Goal: Task Accomplishment & Management: Manage account settings

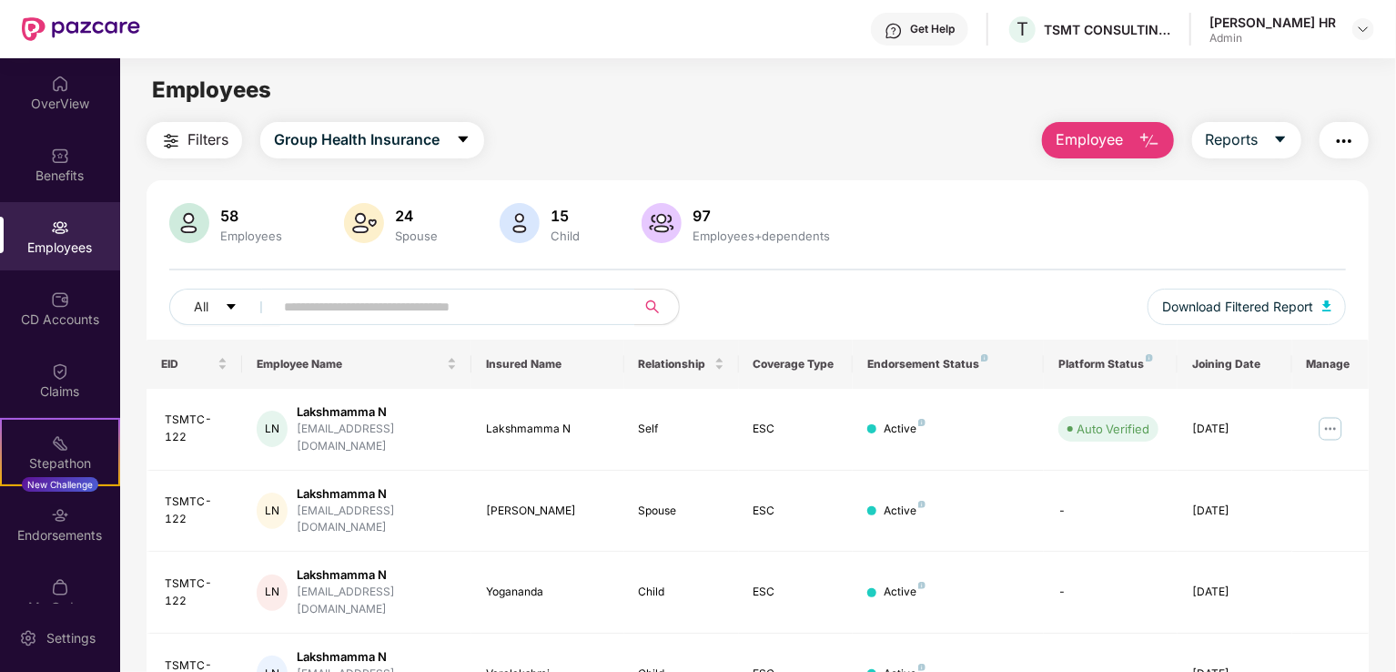
click at [66, 308] on div "CD Accounts" at bounding box center [60, 308] width 120 height 68
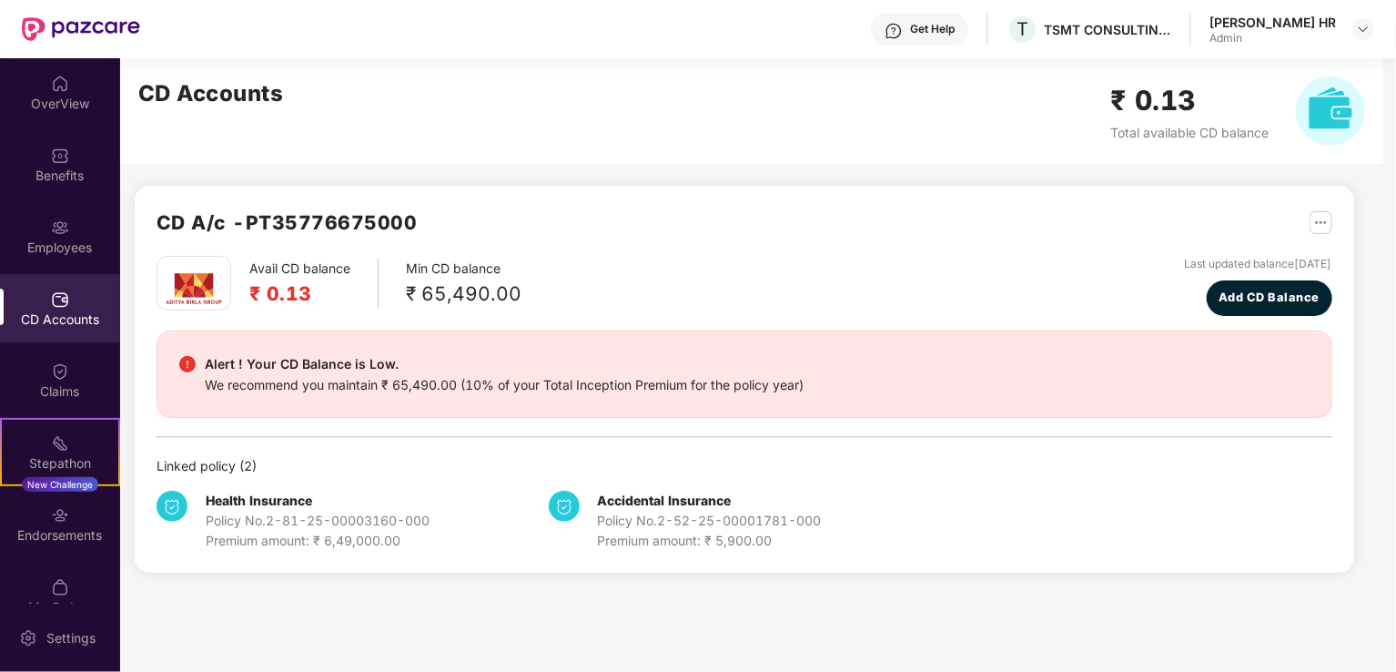
click at [44, 103] on div "OverView" at bounding box center [60, 104] width 120 height 18
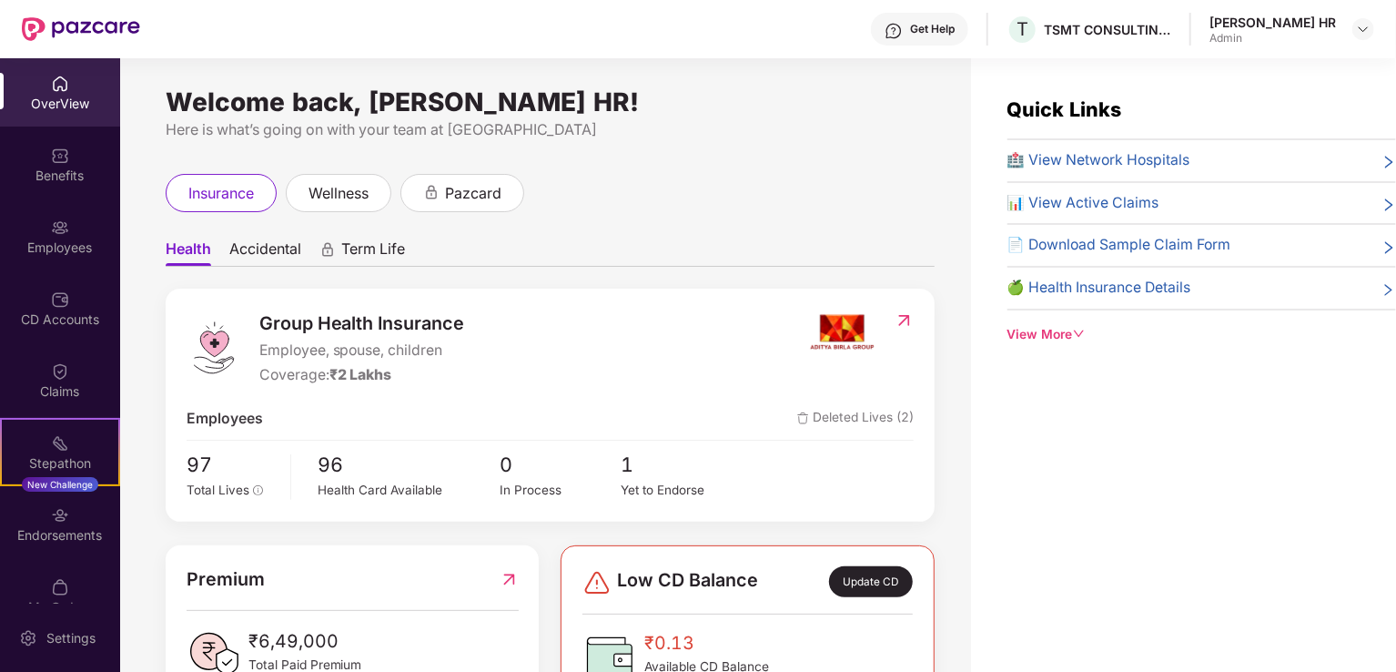
click at [35, 206] on div "Employees" at bounding box center [60, 236] width 120 height 68
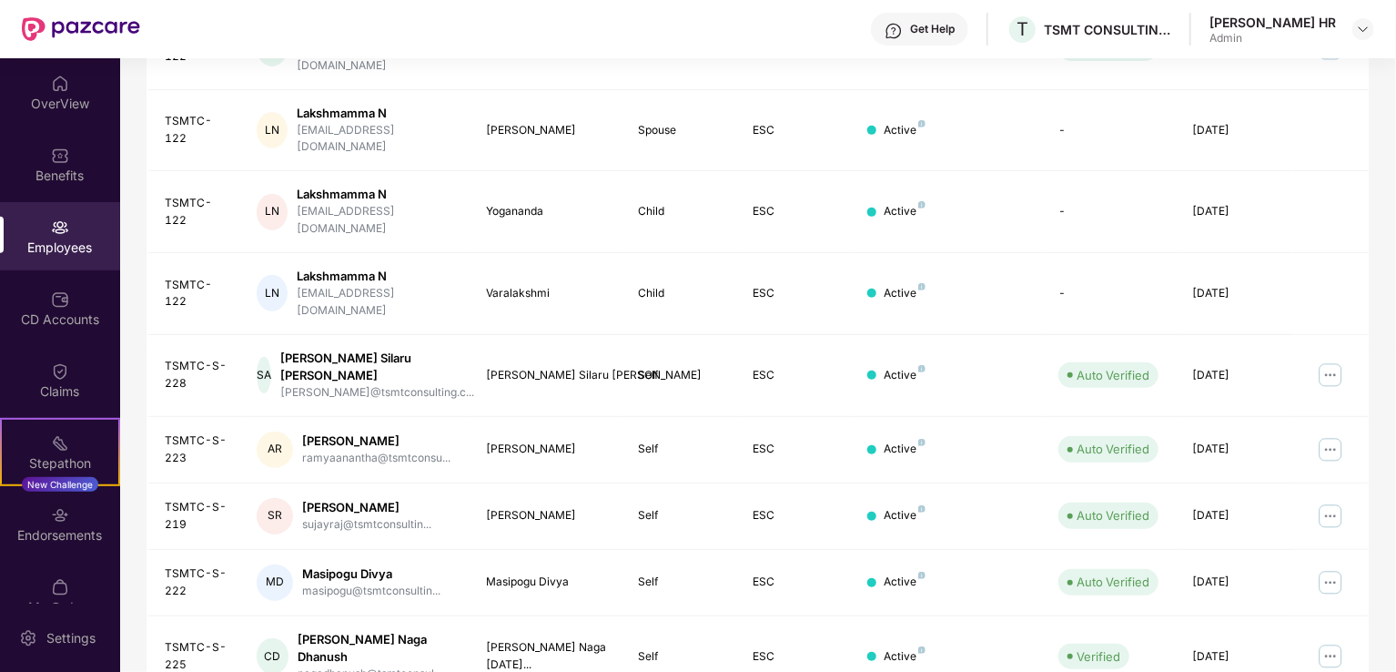
scroll to position [444, 0]
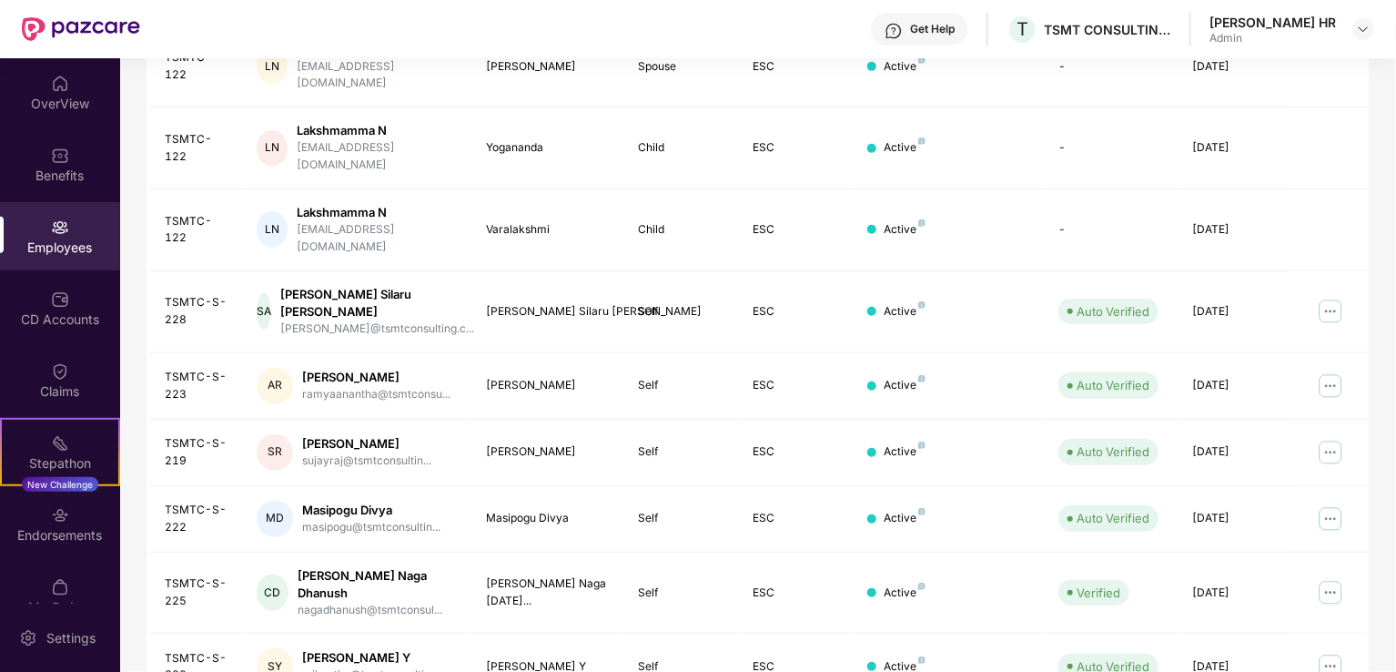
click at [84, 507] on div "Endorsements" at bounding box center [60, 524] width 120 height 68
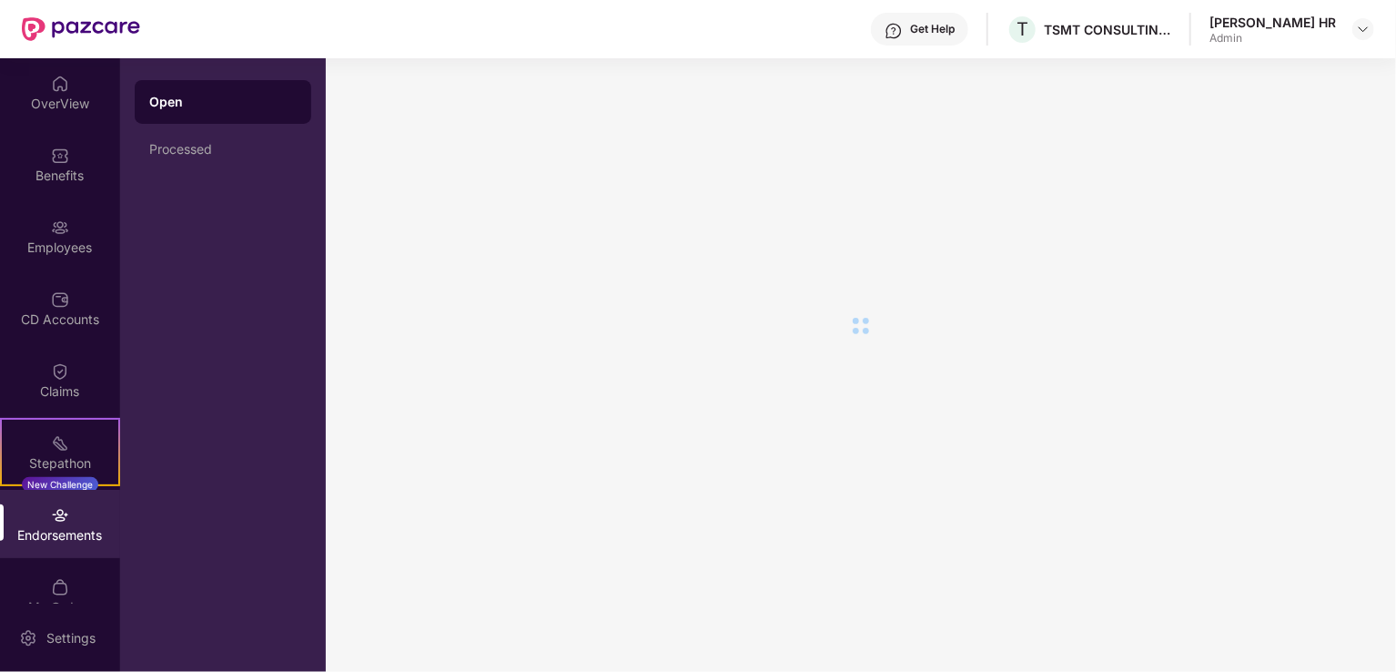
scroll to position [0, 0]
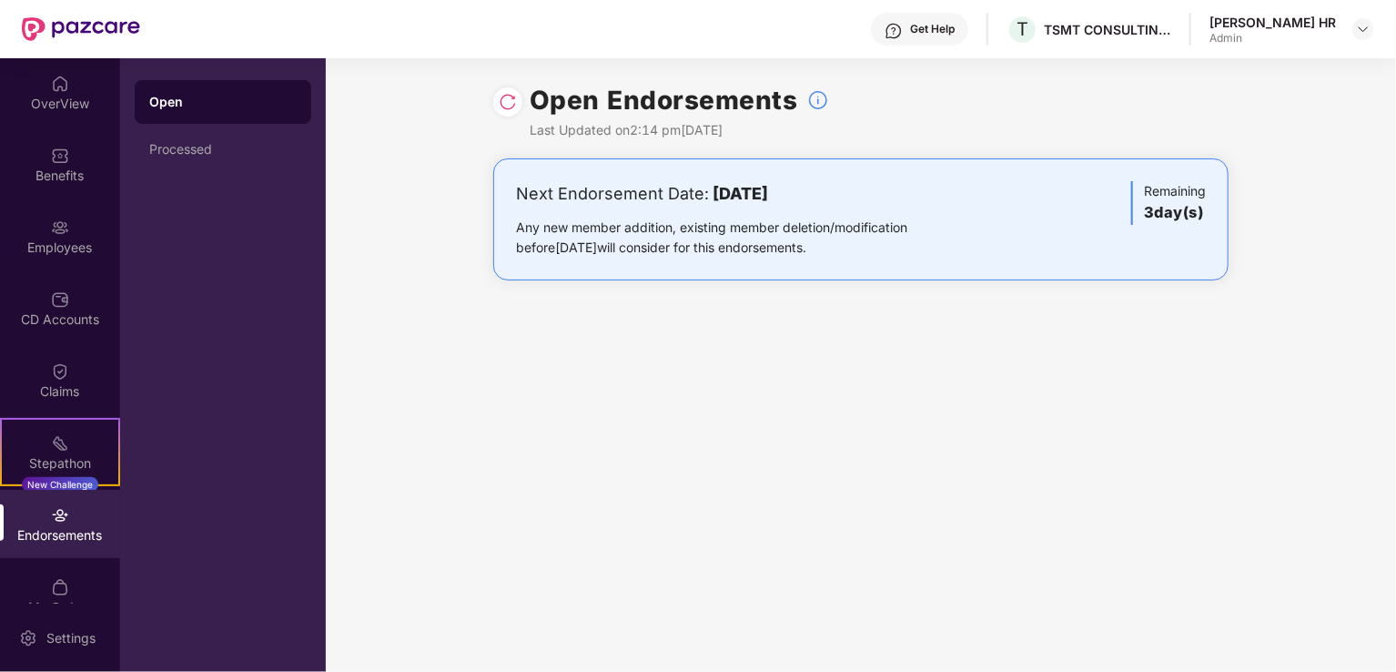
click at [52, 95] on div "OverView" at bounding box center [60, 104] width 120 height 18
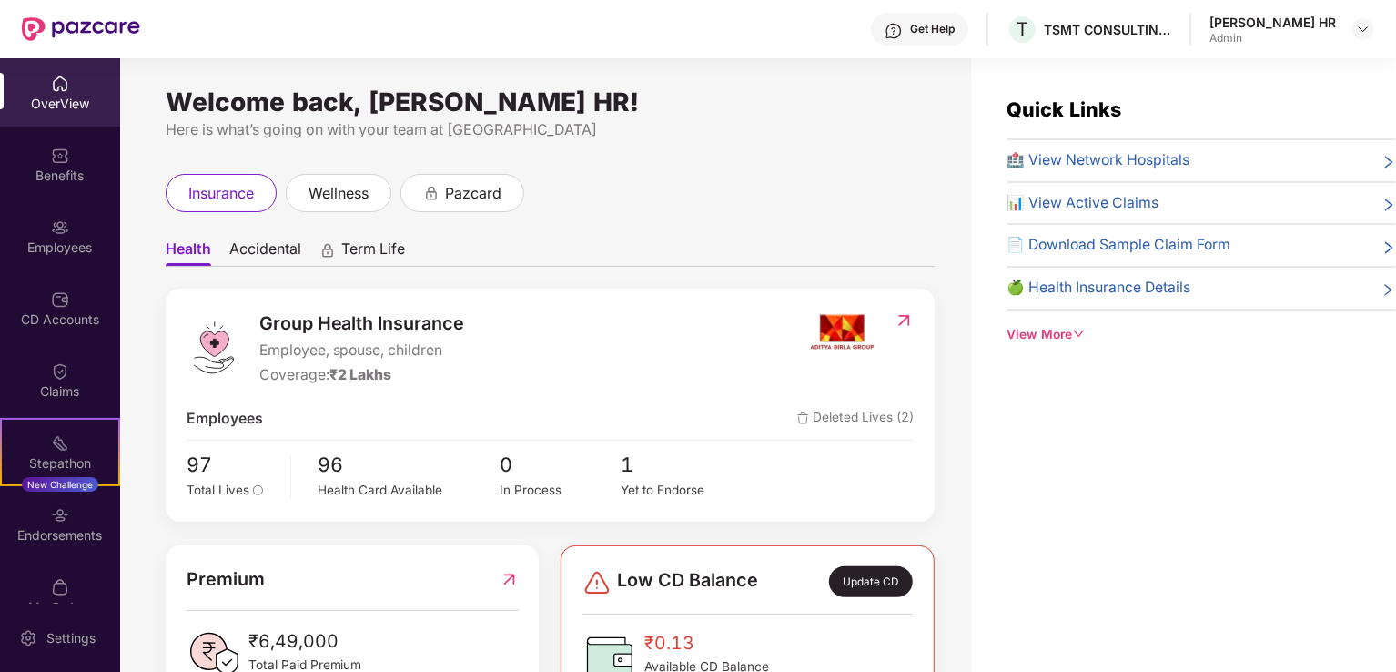
click at [66, 219] on img at bounding box center [60, 227] width 18 height 18
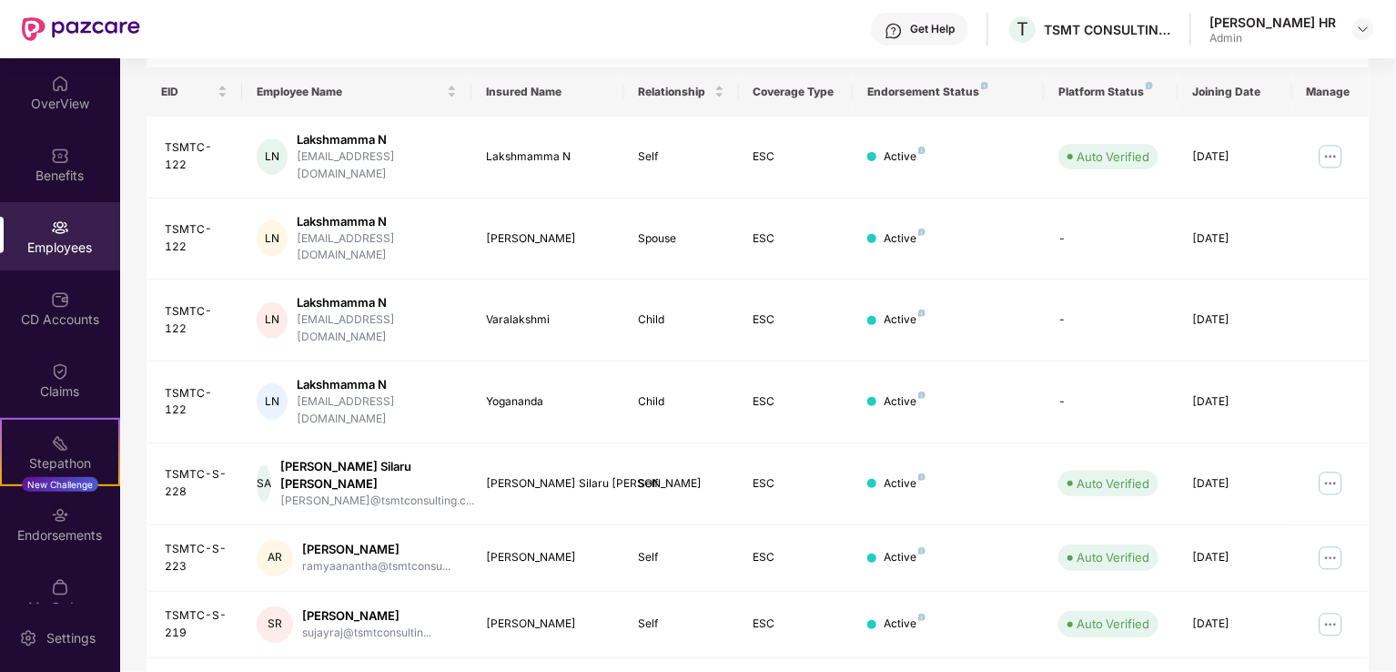
scroll to position [444, 0]
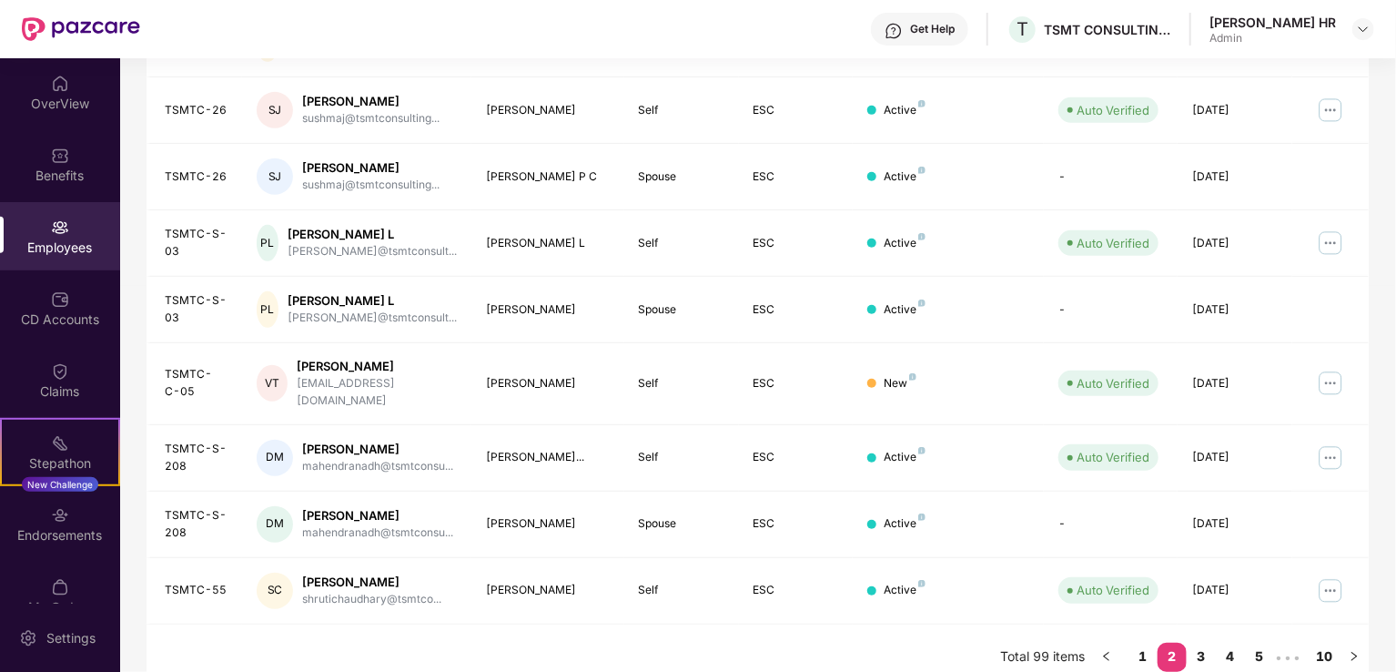
click at [1197, 642] on link "3" at bounding box center [1201, 655] width 29 height 27
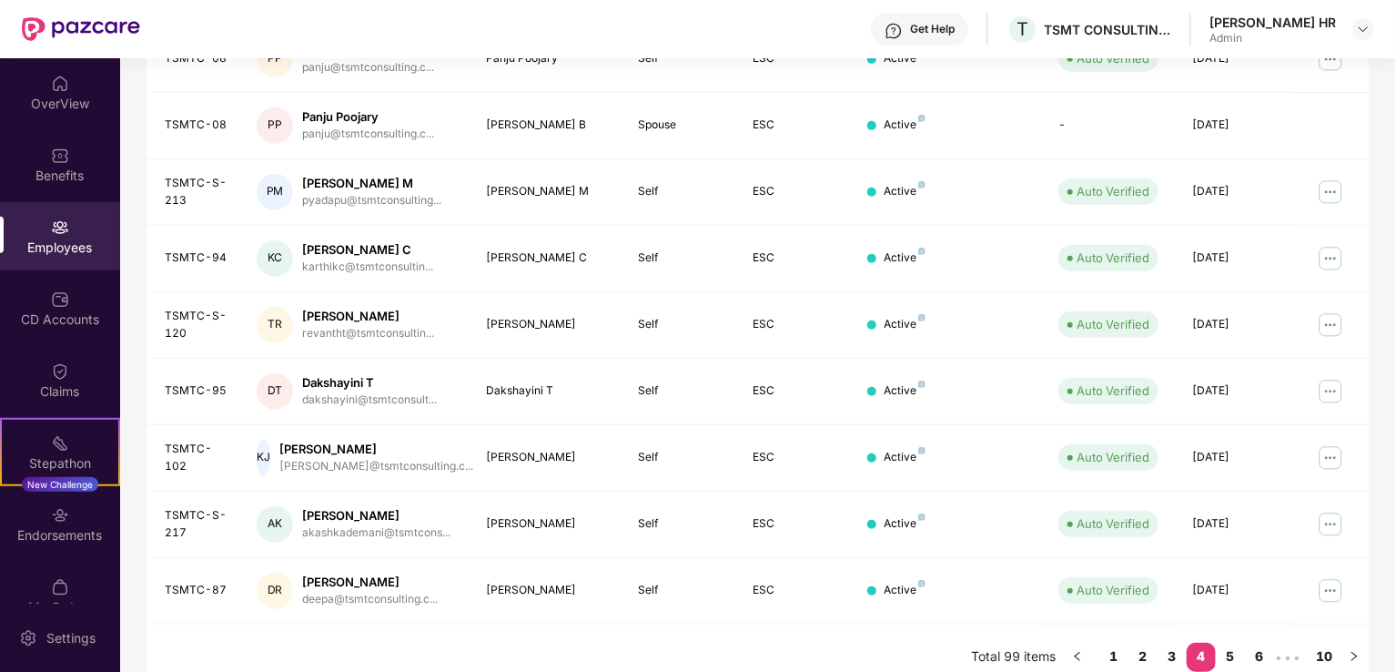
click at [1234, 642] on link "5" at bounding box center [1230, 655] width 29 height 27
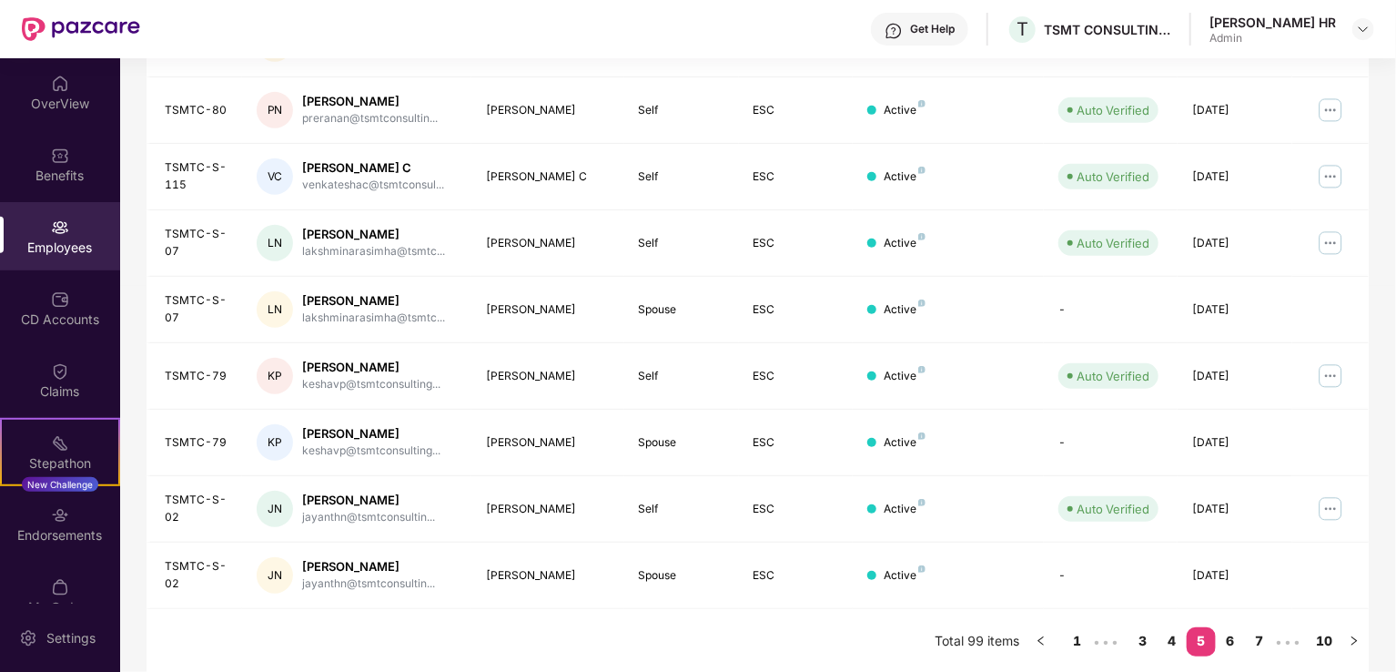
click at [1224, 632] on link "6" at bounding box center [1230, 640] width 29 height 27
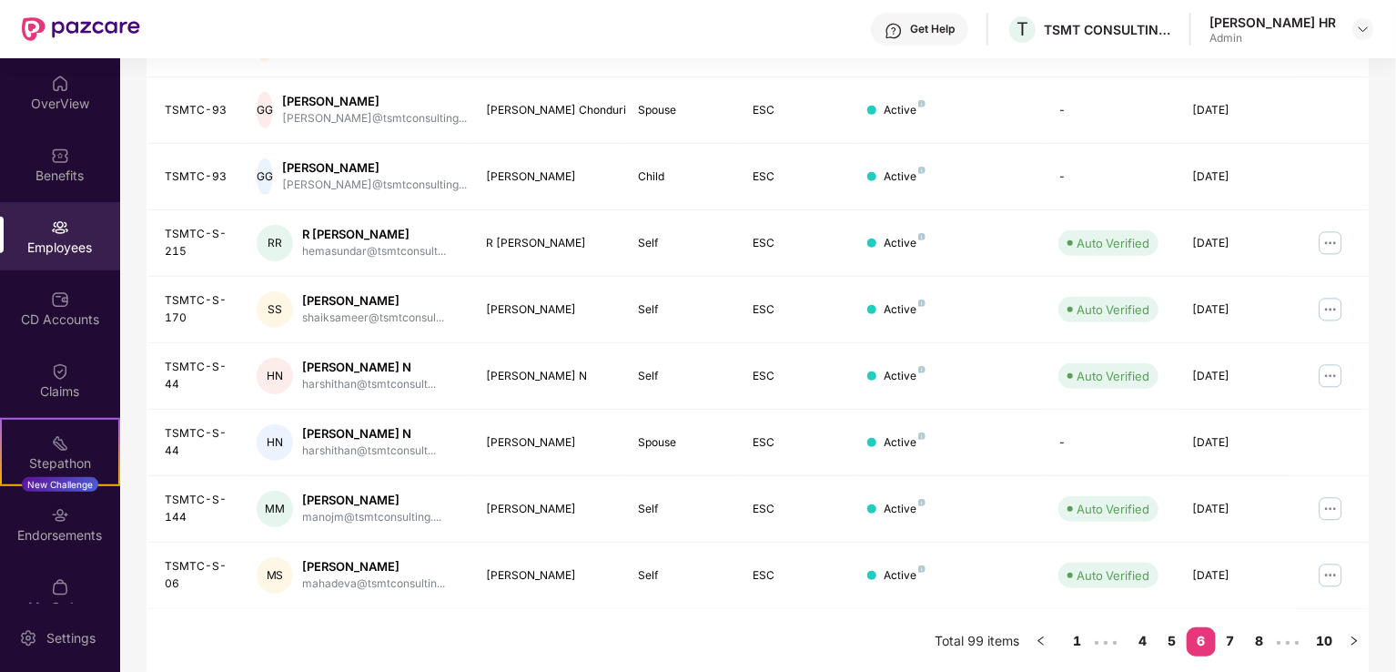
click at [1226, 638] on link "7" at bounding box center [1230, 640] width 29 height 27
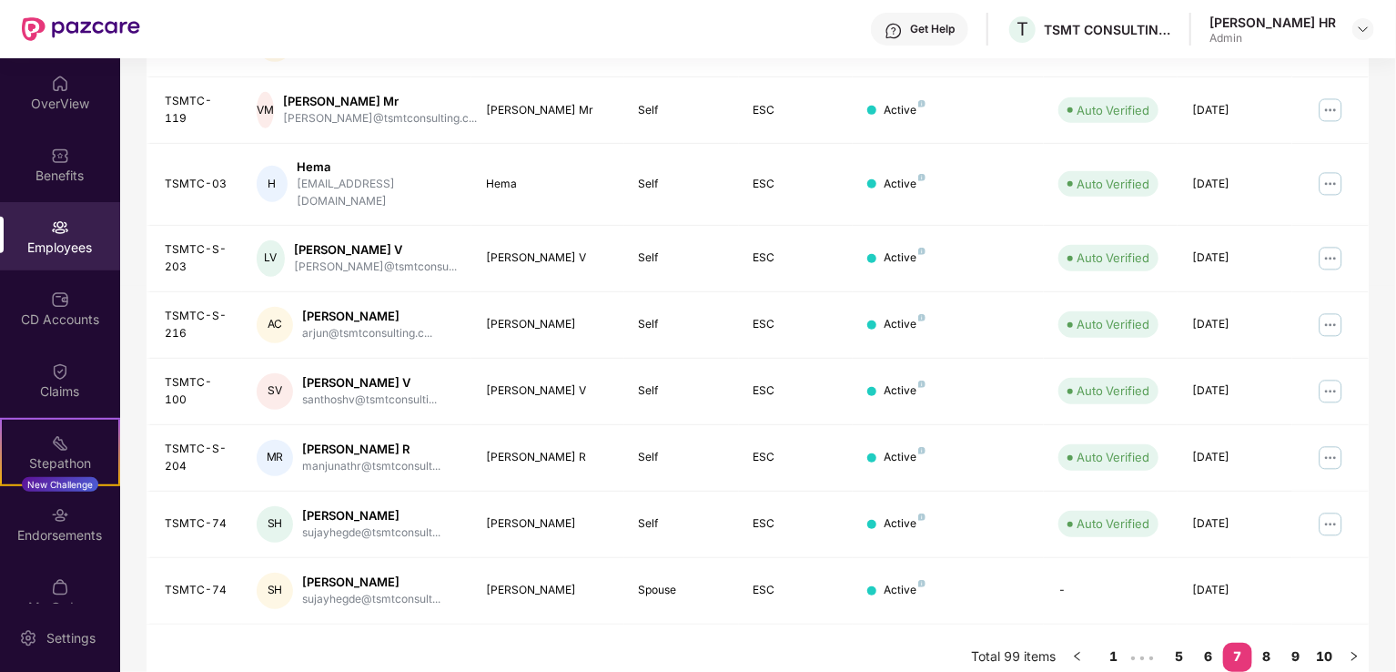
click at [1266, 642] on link "8" at bounding box center [1266, 655] width 29 height 27
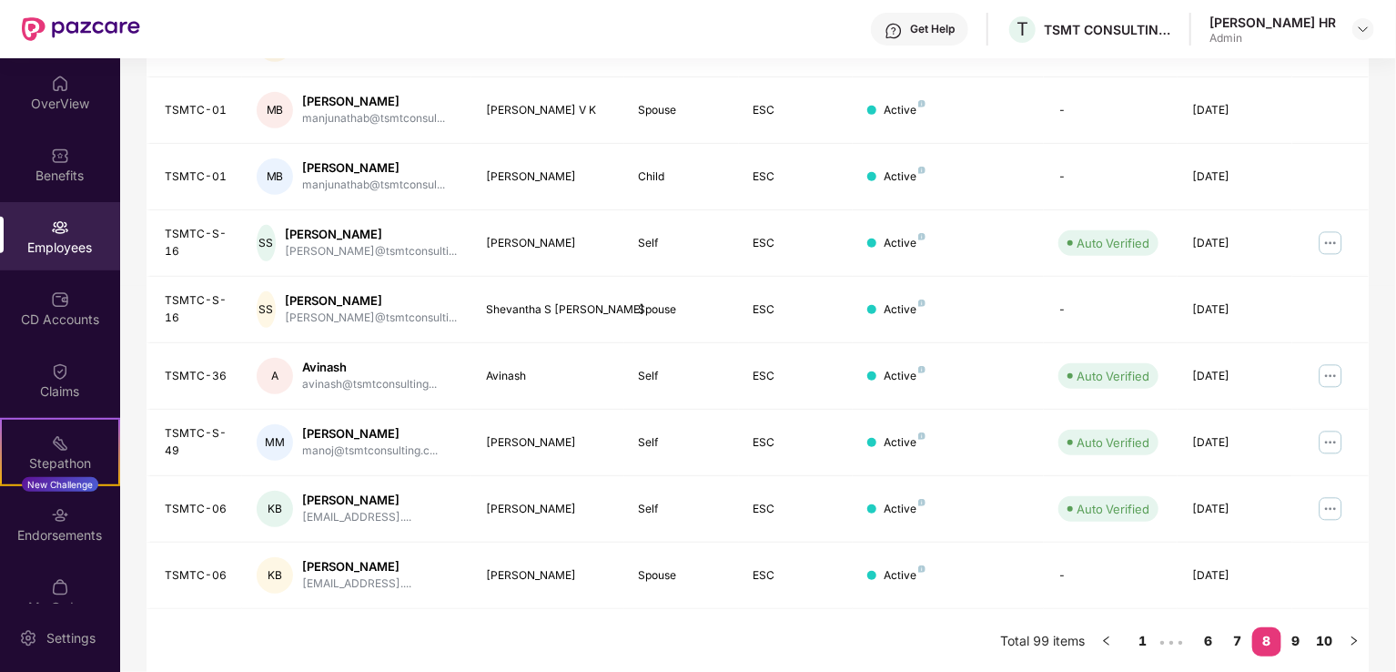
click at [1299, 636] on link "9" at bounding box center [1295, 640] width 29 height 27
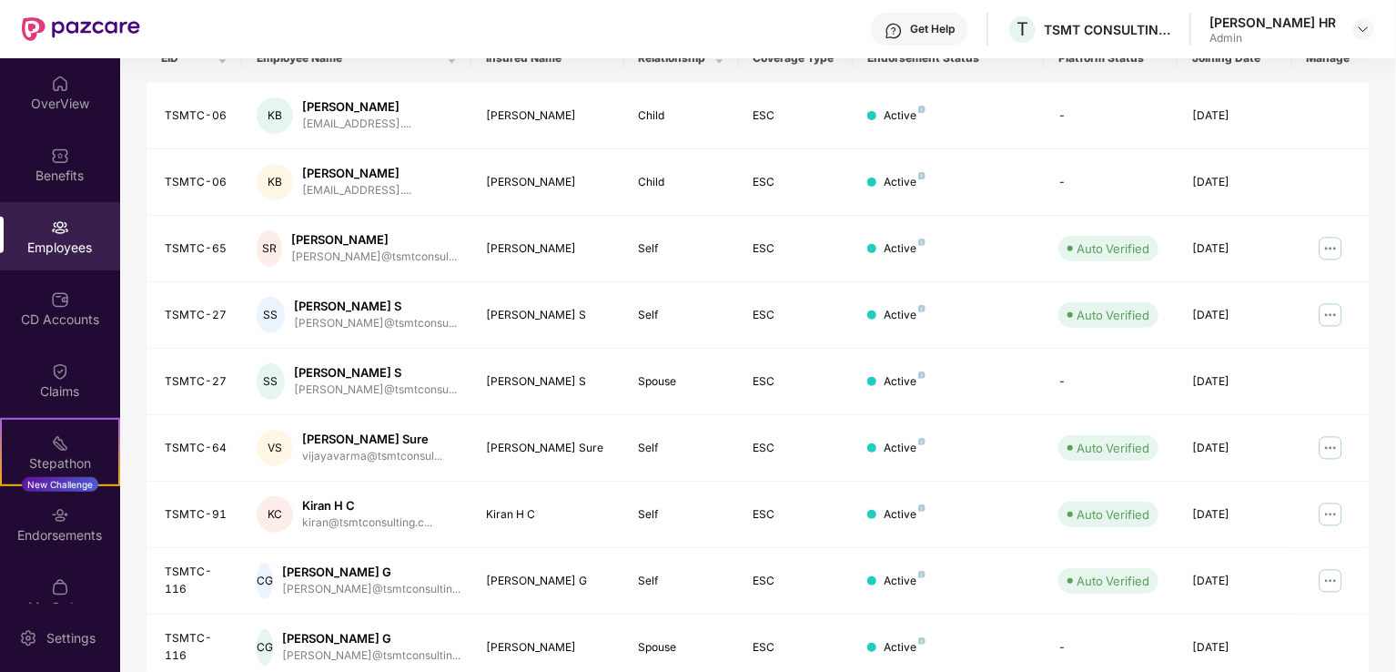
scroll to position [306, 0]
click at [1327, 438] on img at bounding box center [1330, 447] width 29 height 29
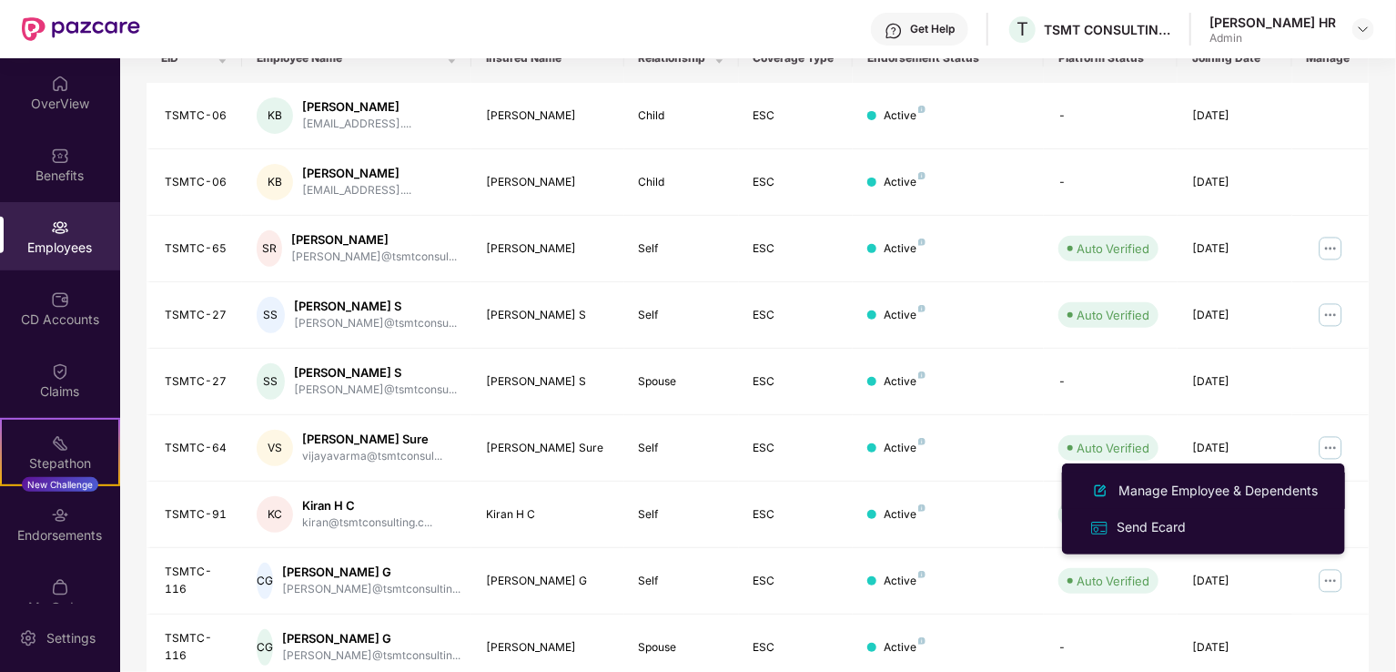
click at [1212, 492] on div "Manage Employee & Dependents" at bounding box center [1218, 490] width 207 height 20
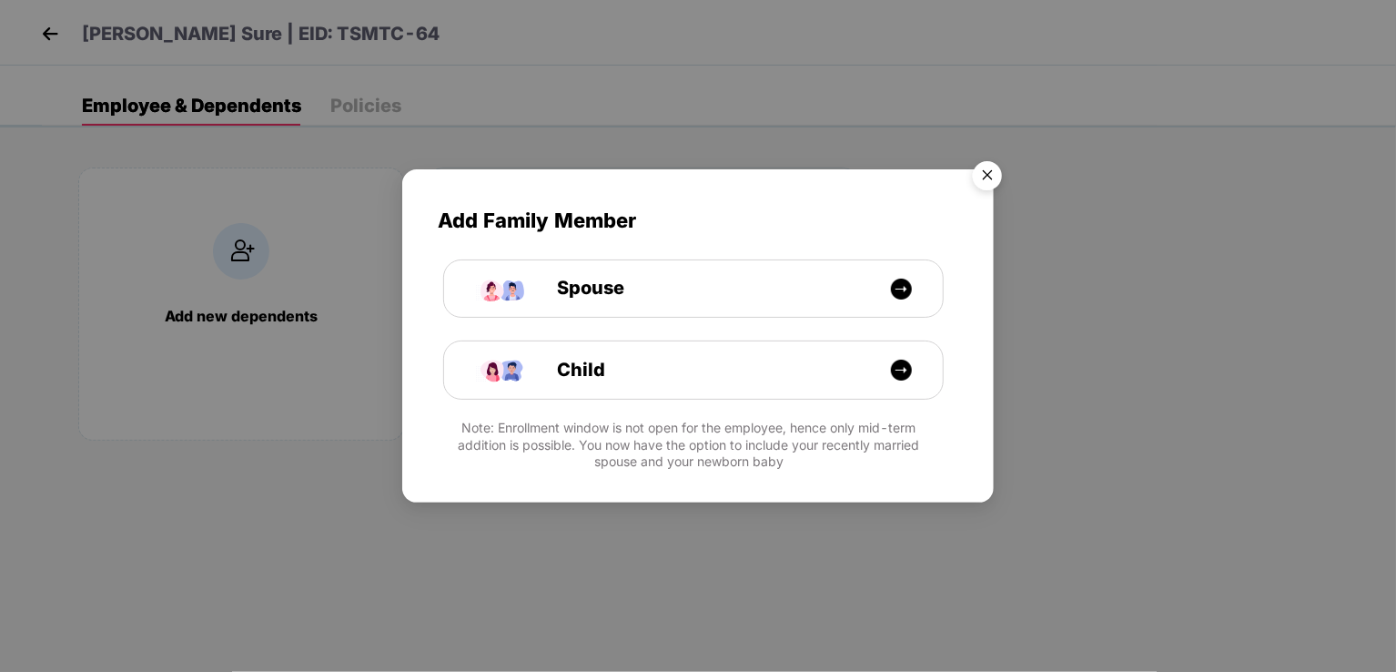
click at [994, 160] on img "Close" at bounding box center [987, 178] width 51 height 51
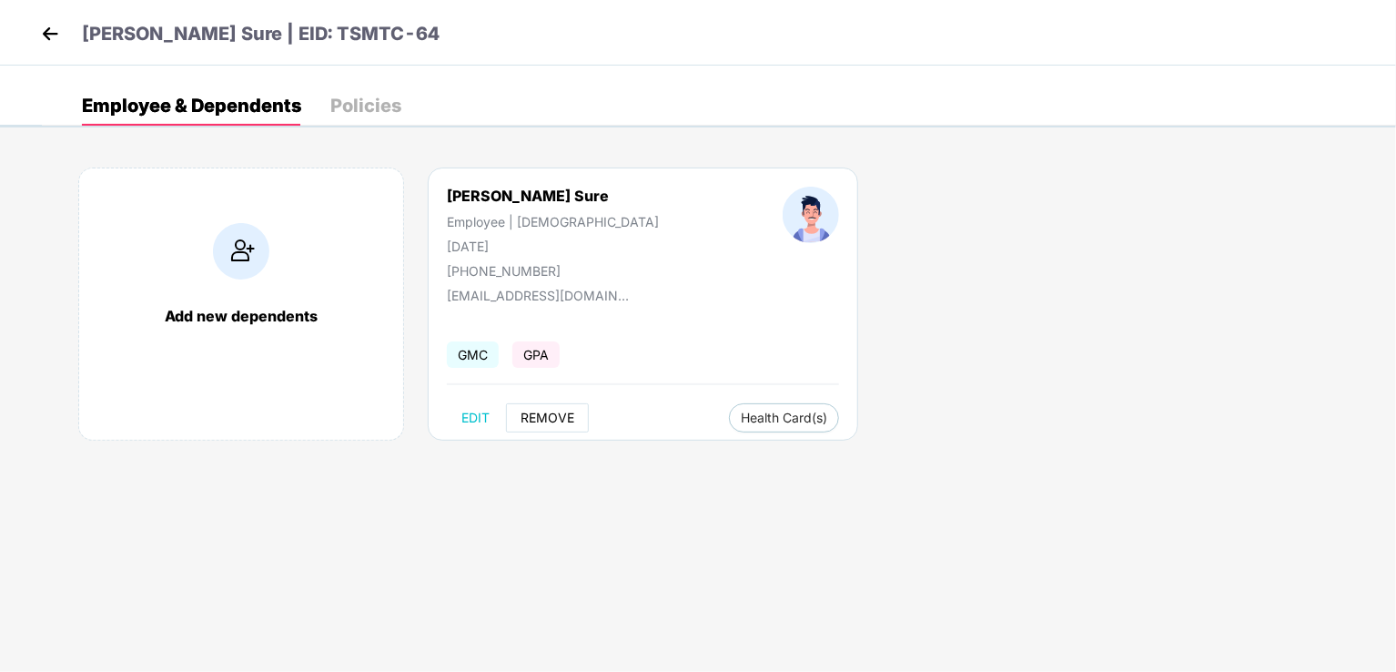
click at [552, 421] on span "REMOVE" at bounding box center [548, 417] width 54 height 15
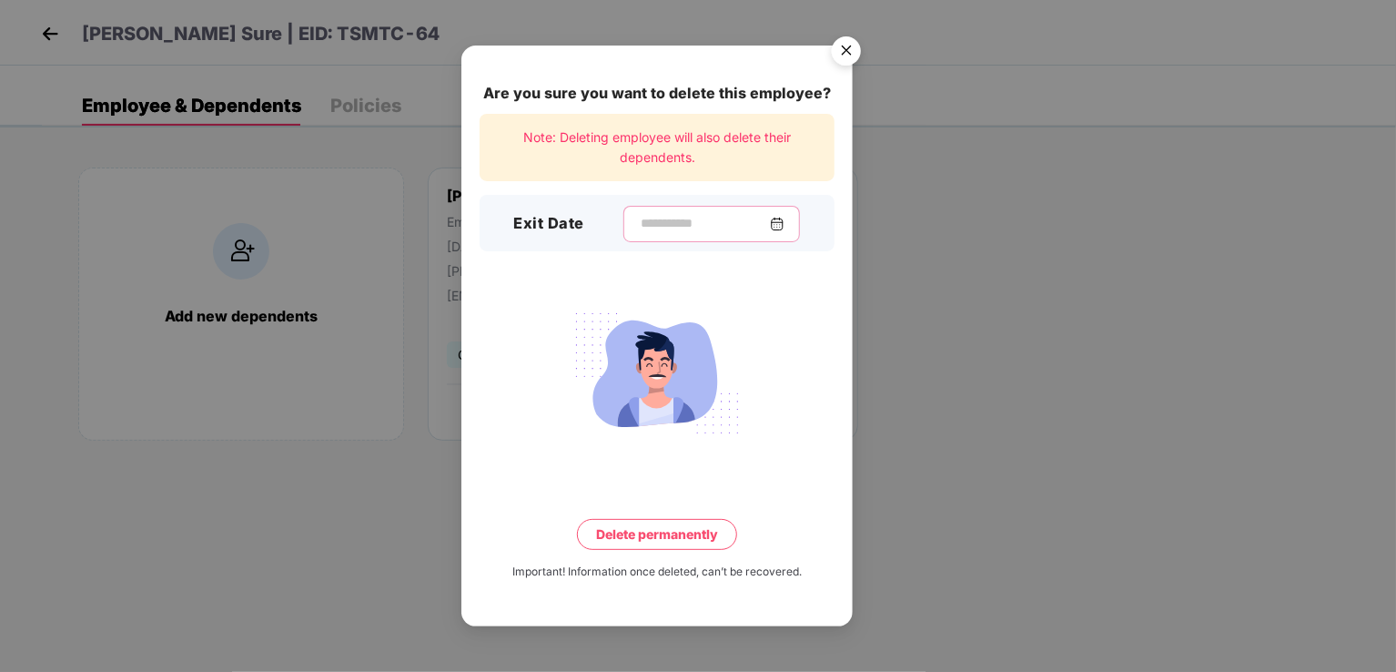
click at [645, 223] on input at bounding box center [704, 223] width 131 height 19
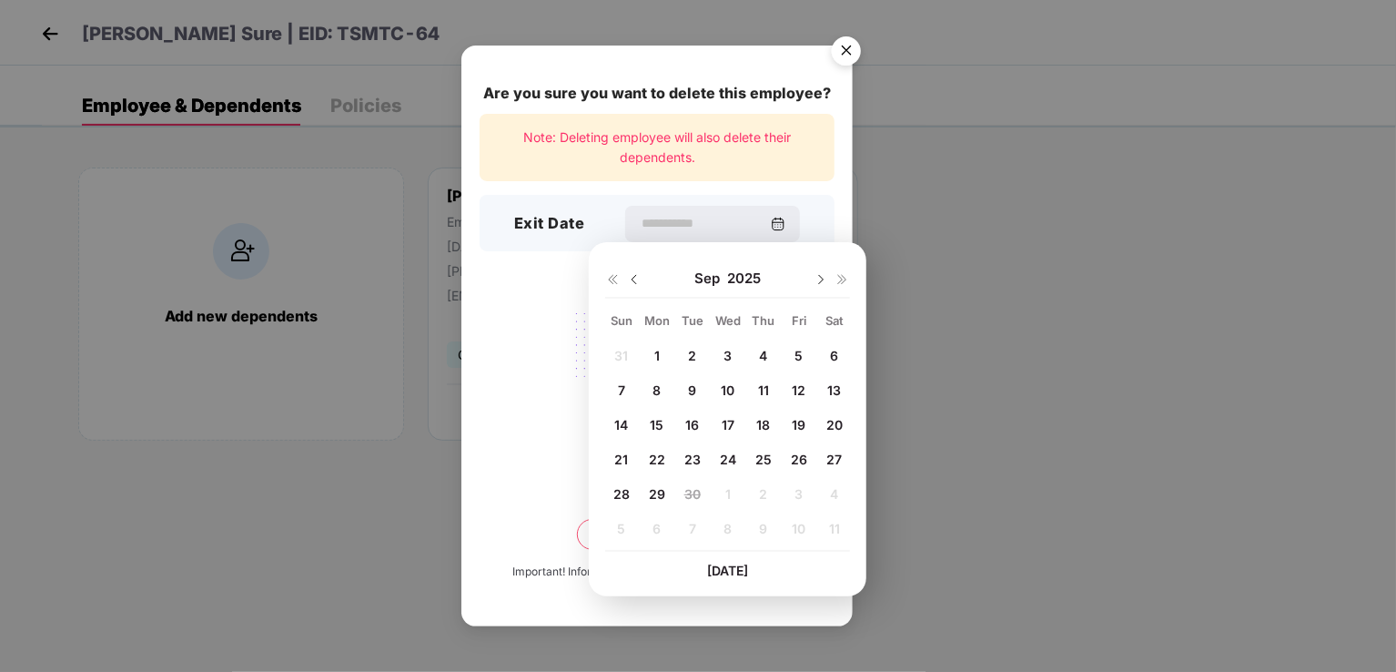
click at [631, 279] on img at bounding box center [634, 279] width 15 height 15
click at [819, 273] on img at bounding box center [821, 279] width 15 height 15
click at [658, 349] on span "1" at bounding box center [656, 355] width 5 height 15
type input "**********"
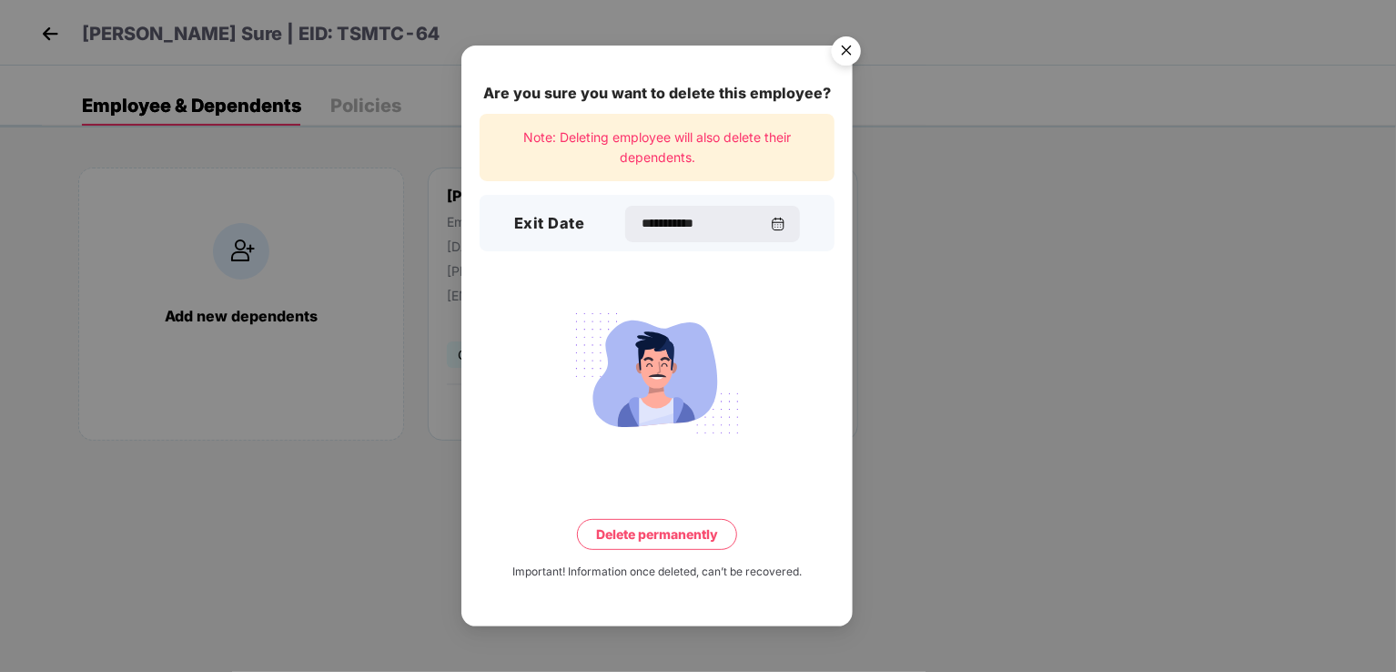
click at [698, 529] on button "Delete permanently" at bounding box center [657, 534] width 160 height 31
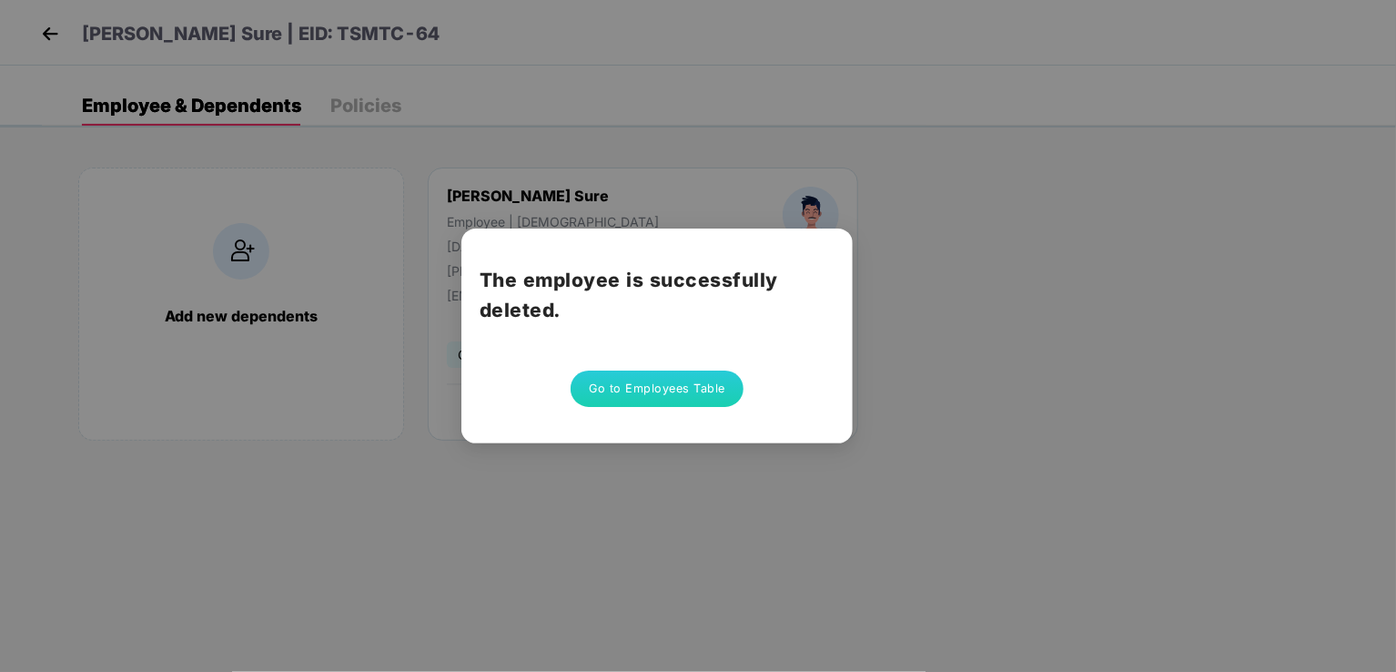
click at [666, 391] on button "Go to Employees Table" at bounding box center [657, 388] width 173 height 36
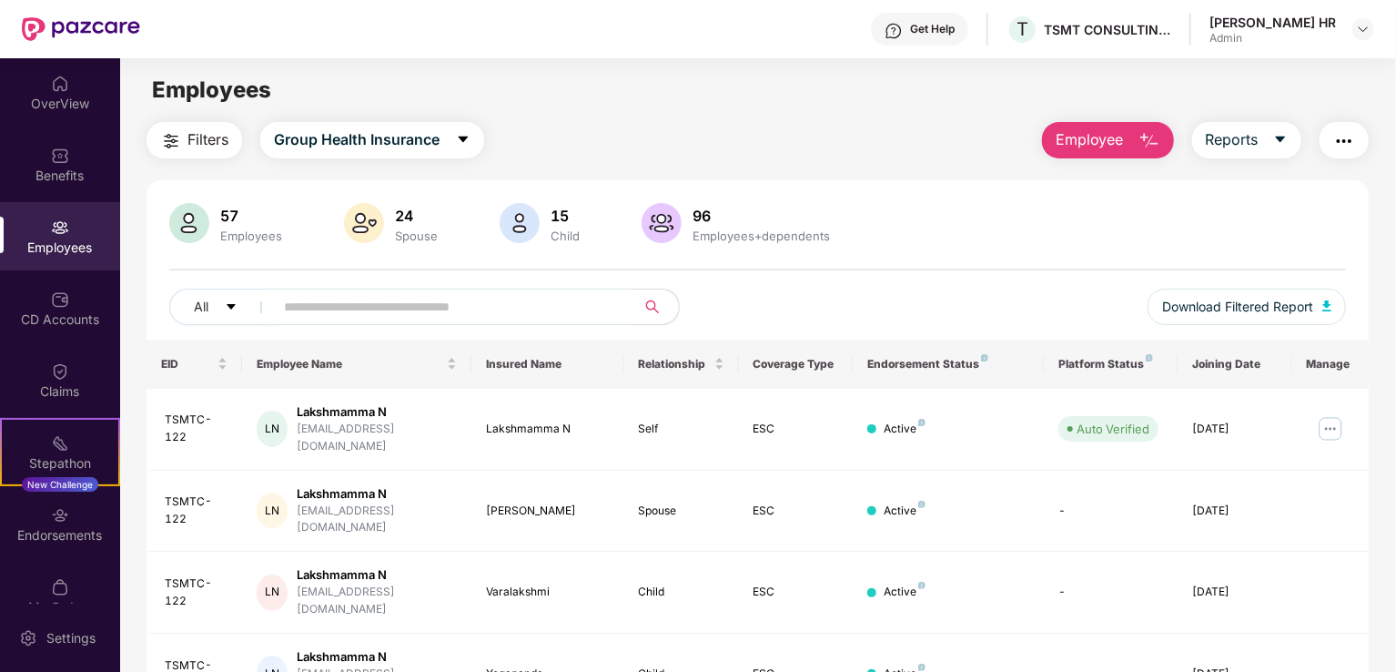
click at [1149, 137] on img "button" at bounding box center [1149, 141] width 22 height 22
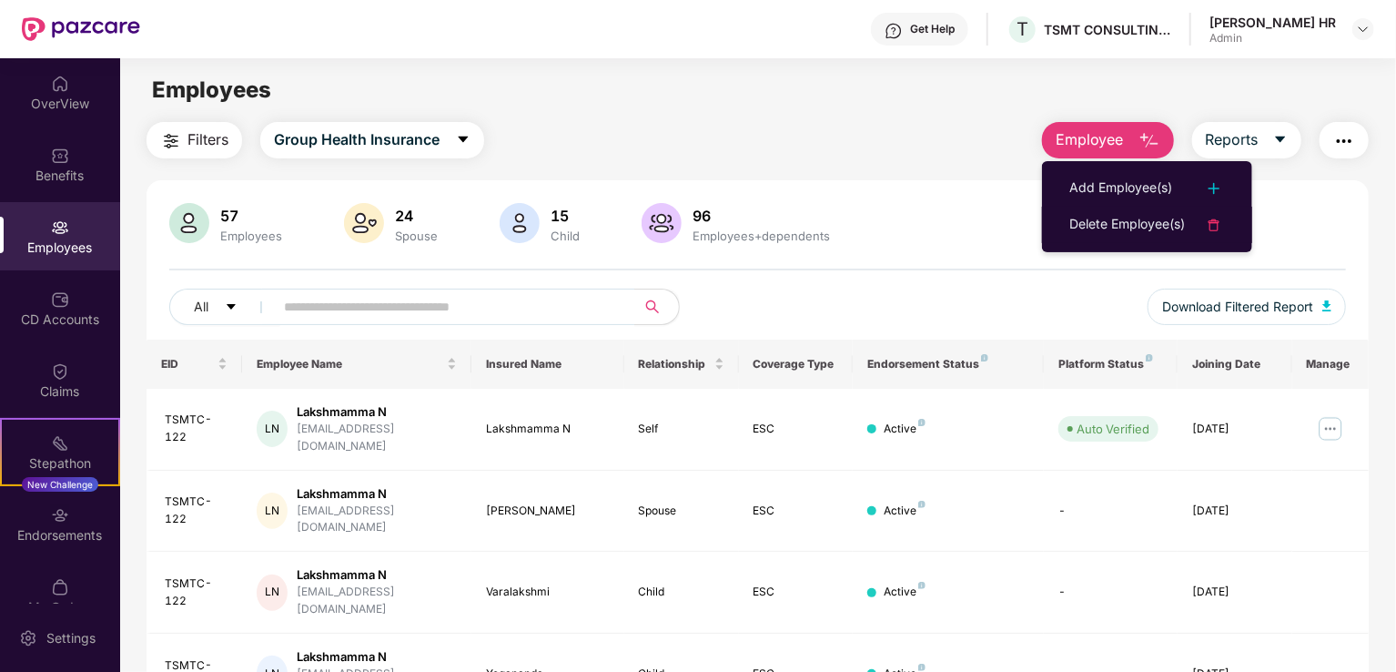
click at [1127, 216] on div "Delete Employee(s)" at bounding box center [1127, 225] width 116 height 22
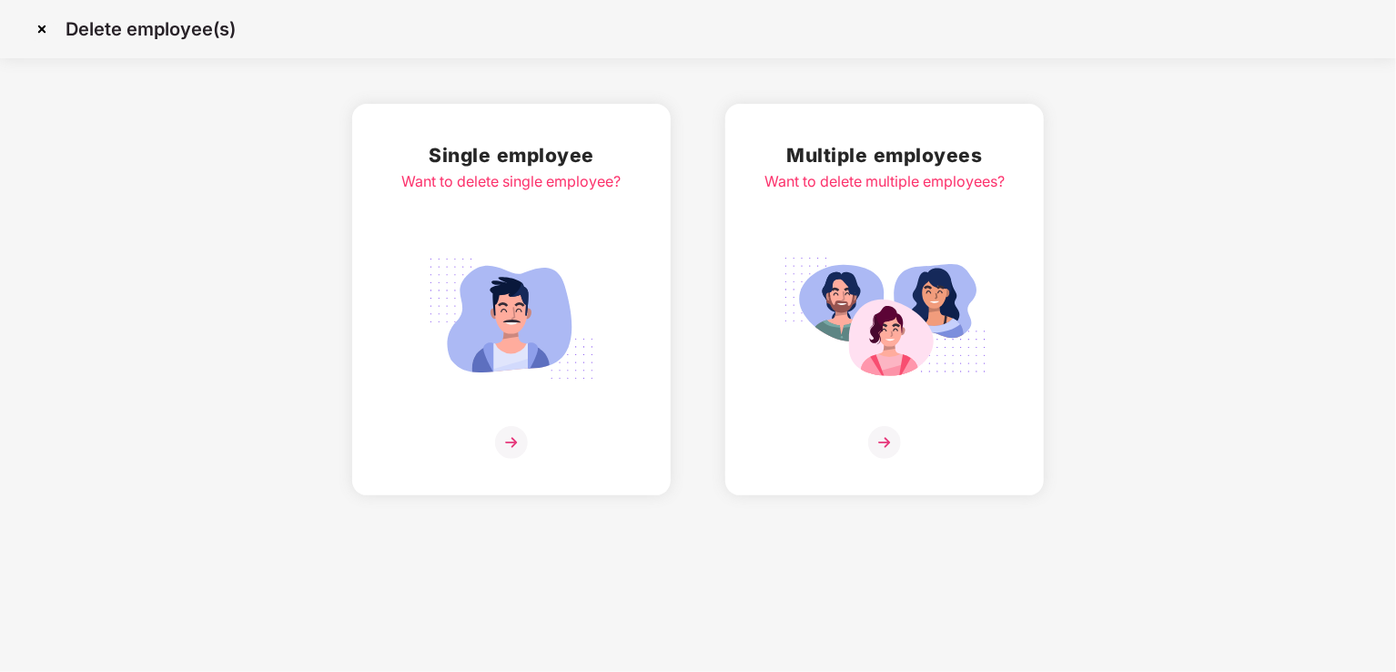
click at [533, 332] on img at bounding box center [511, 319] width 204 height 142
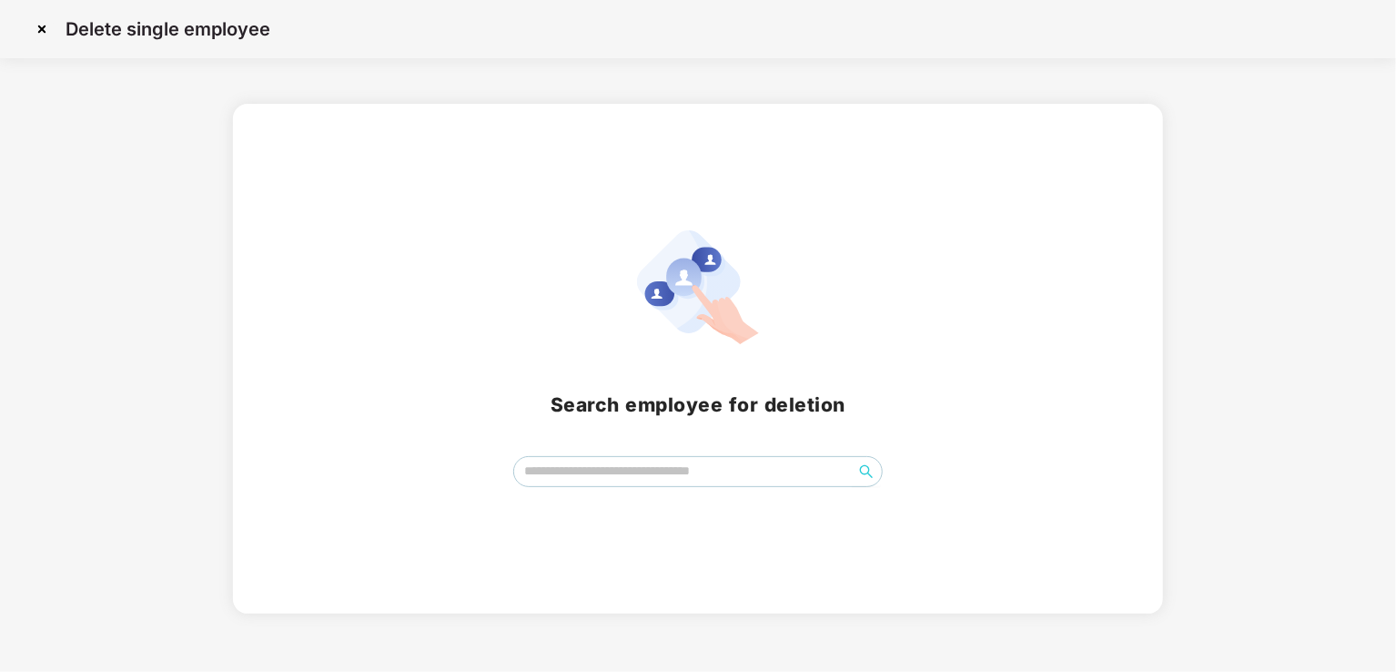
click at [44, 32] on img at bounding box center [41, 29] width 29 height 29
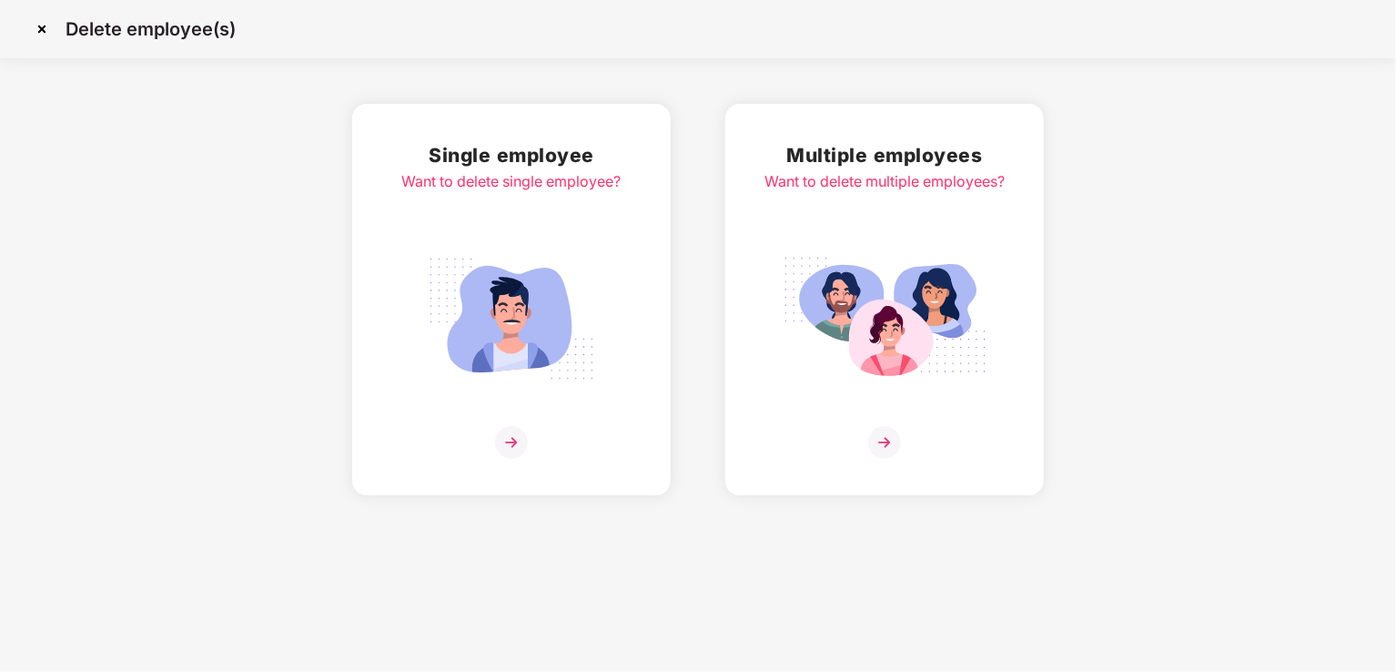
click at [892, 432] on img at bounding box center [884, 442] width 33 height 33
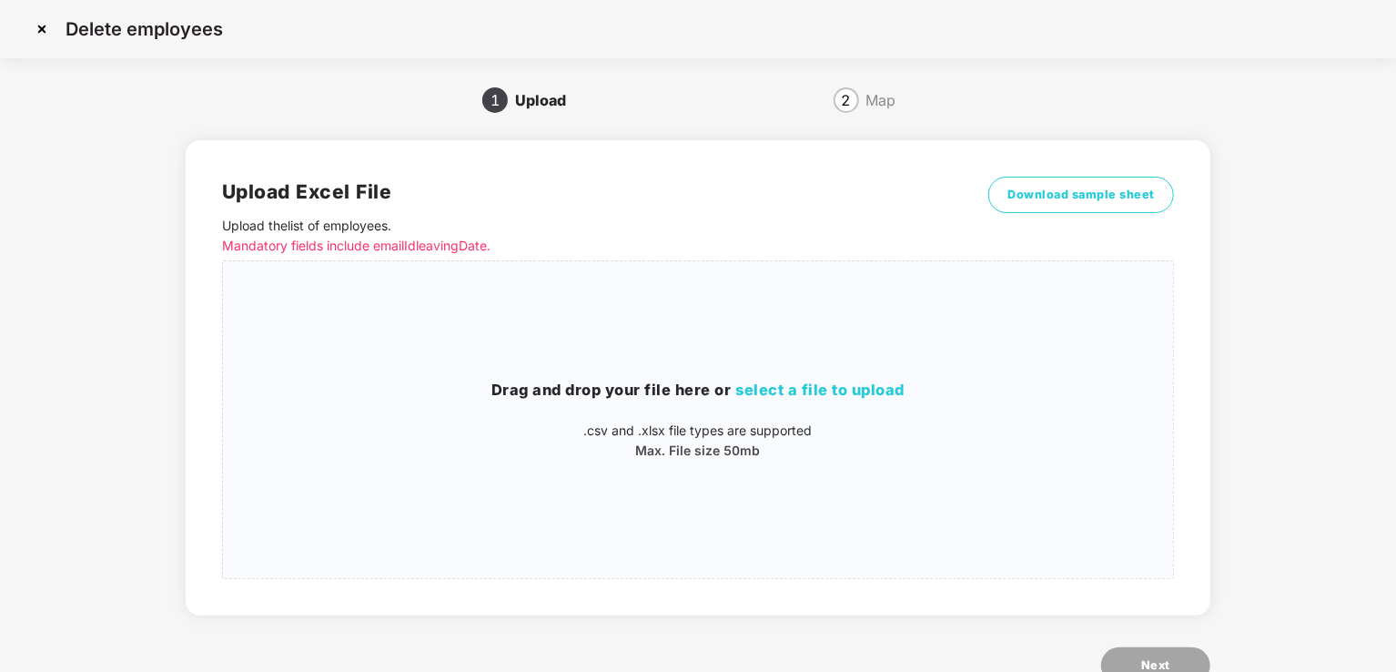
click at [43, 17] on img at bounding box center [41, 29] width 29 height 29
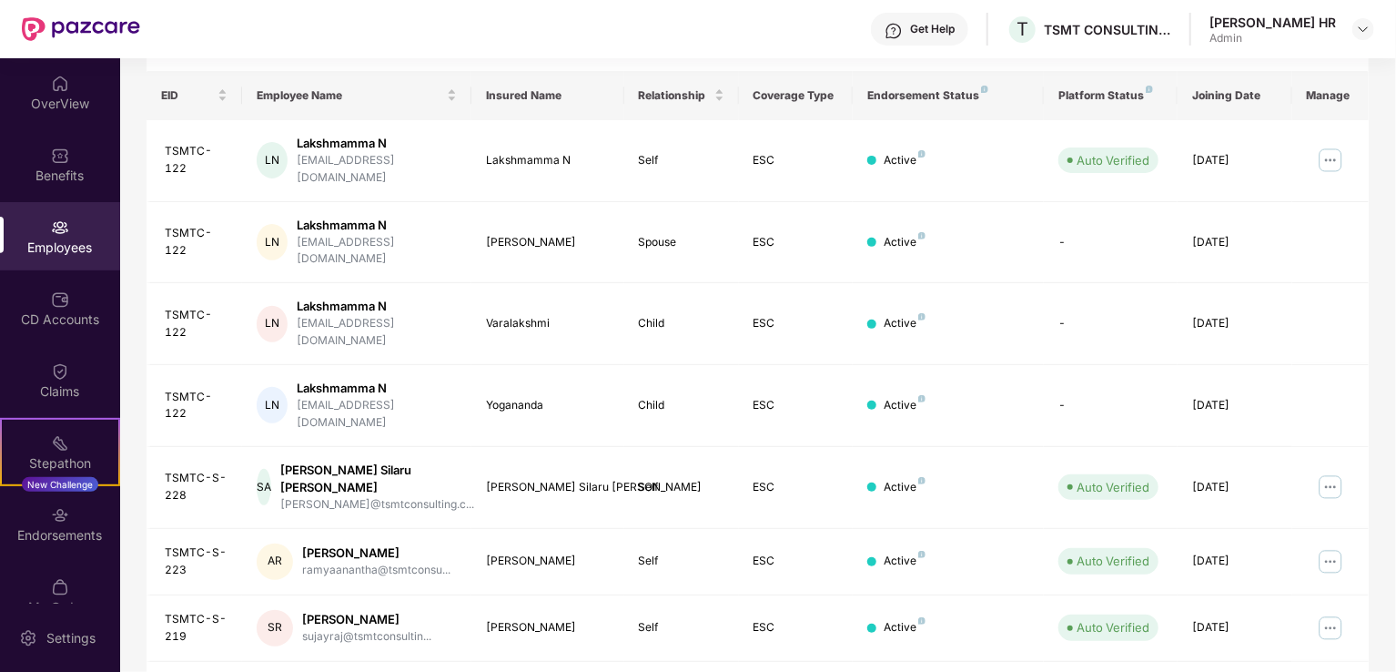
scroll to position [444, 0]
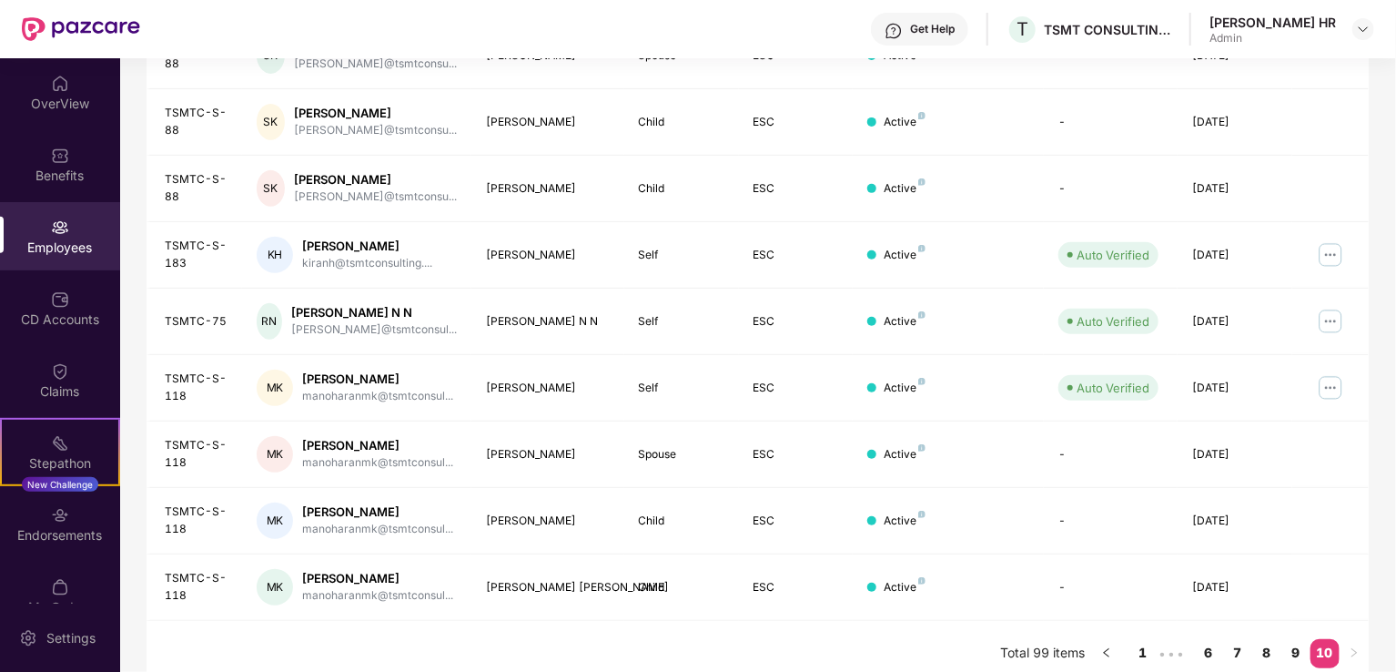
scroll to position [379, 0]
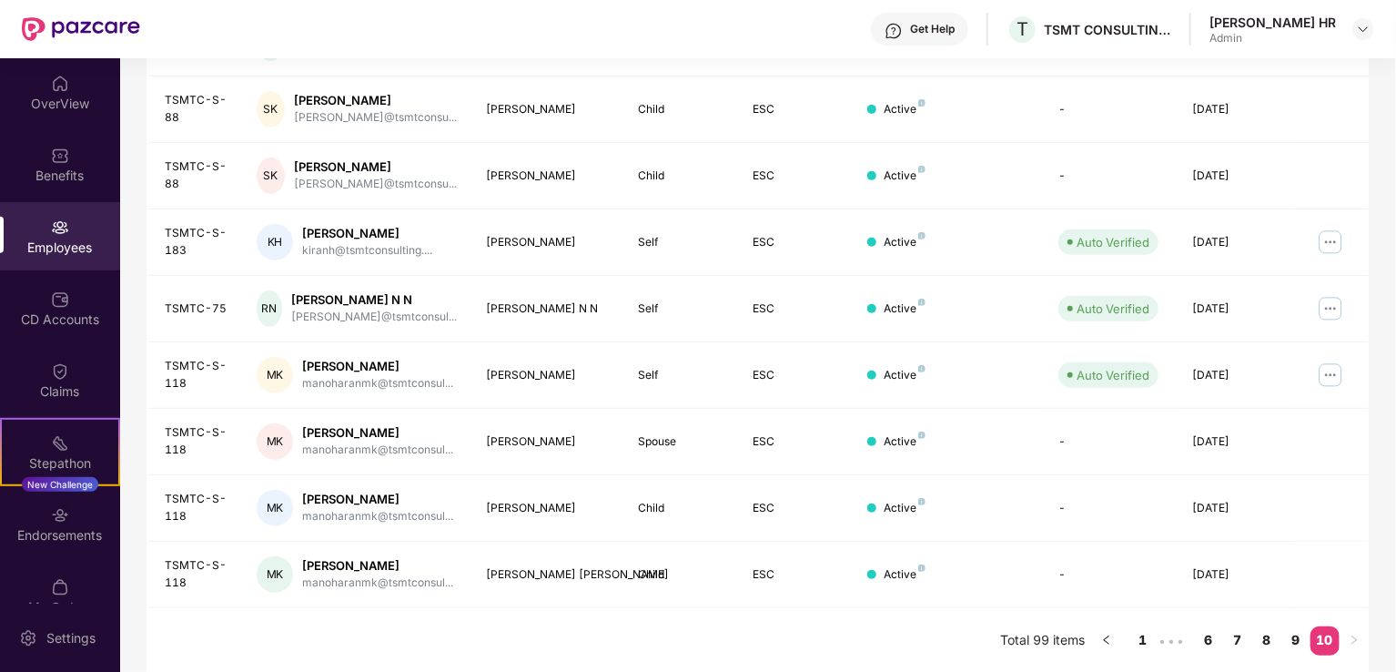
click at [1292, 645] on link "9" at bounding box center [1295, 639] width 29 height 27
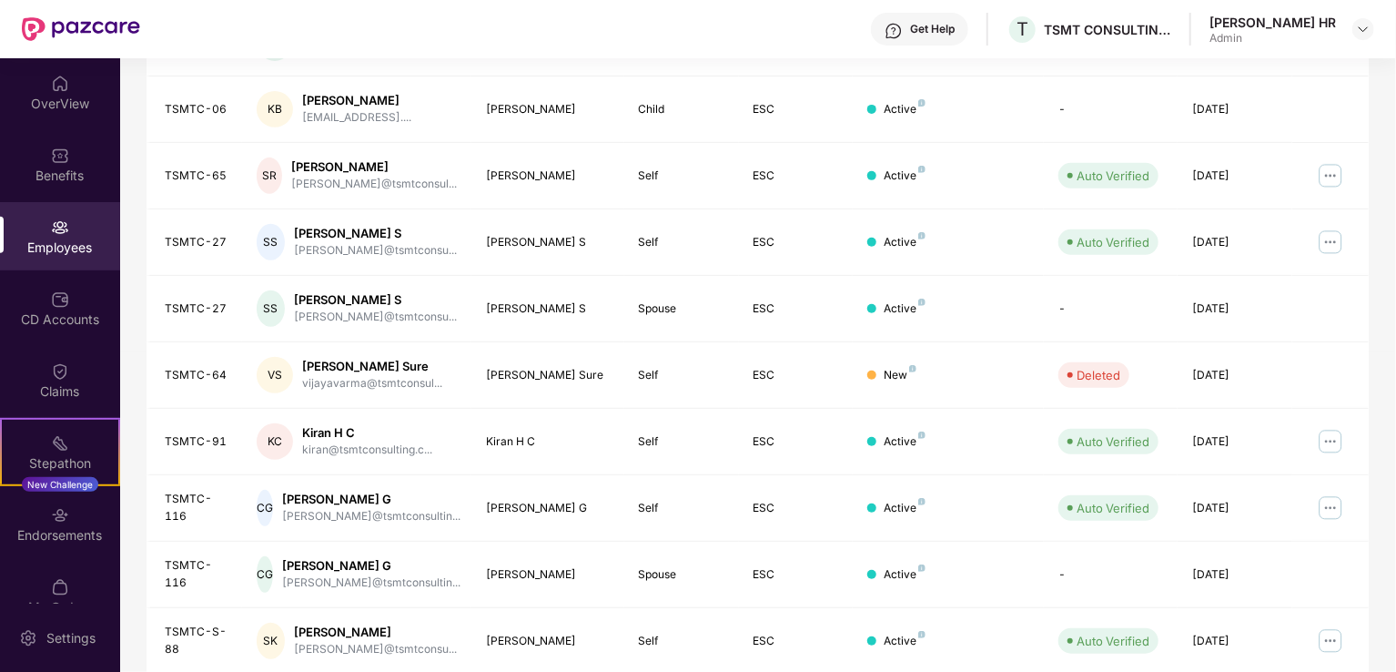
scroll to position [444, 0]
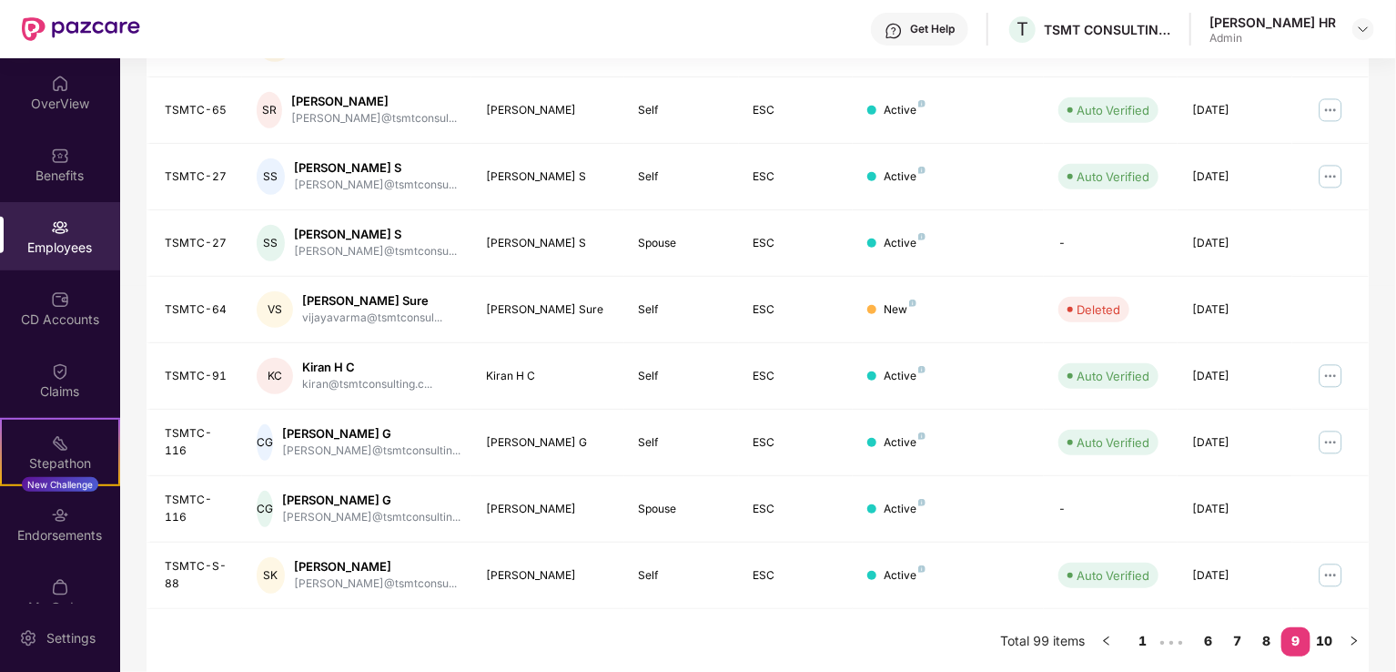
click at [1267, 641] on link "8" at bounding box center [1266, 640] width 29 height 27
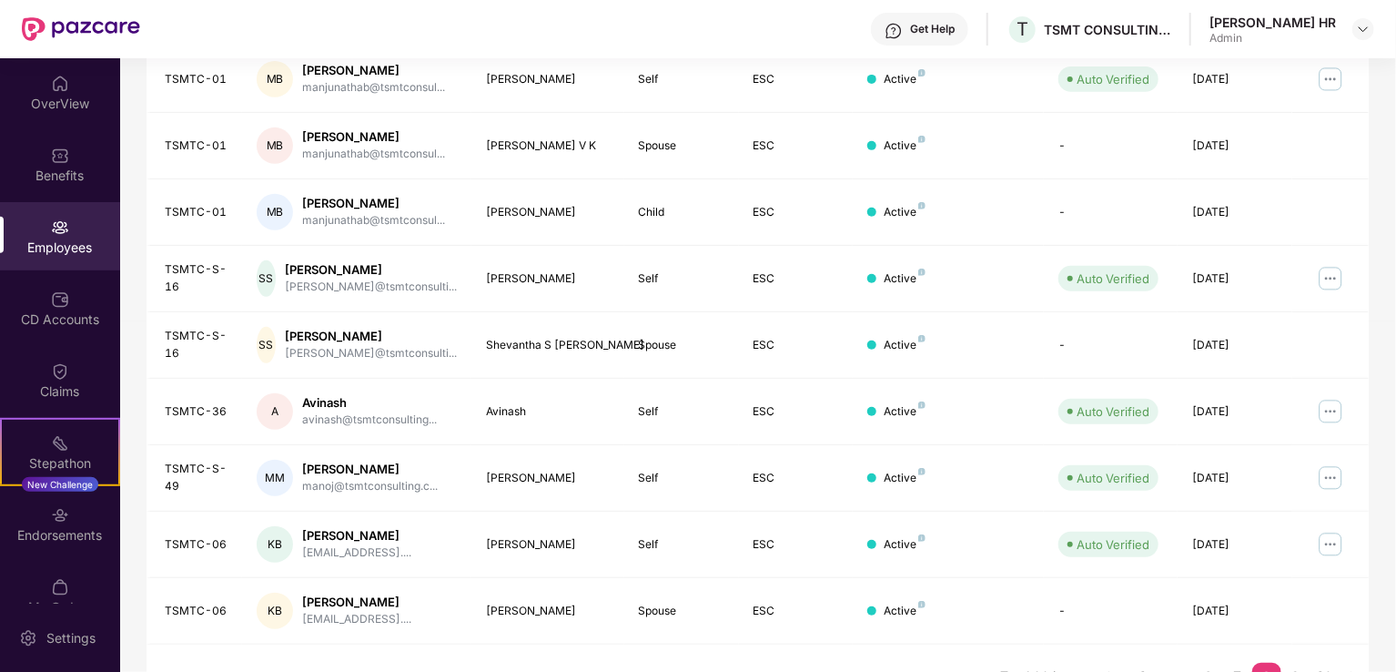
scroll to position [0, 0]
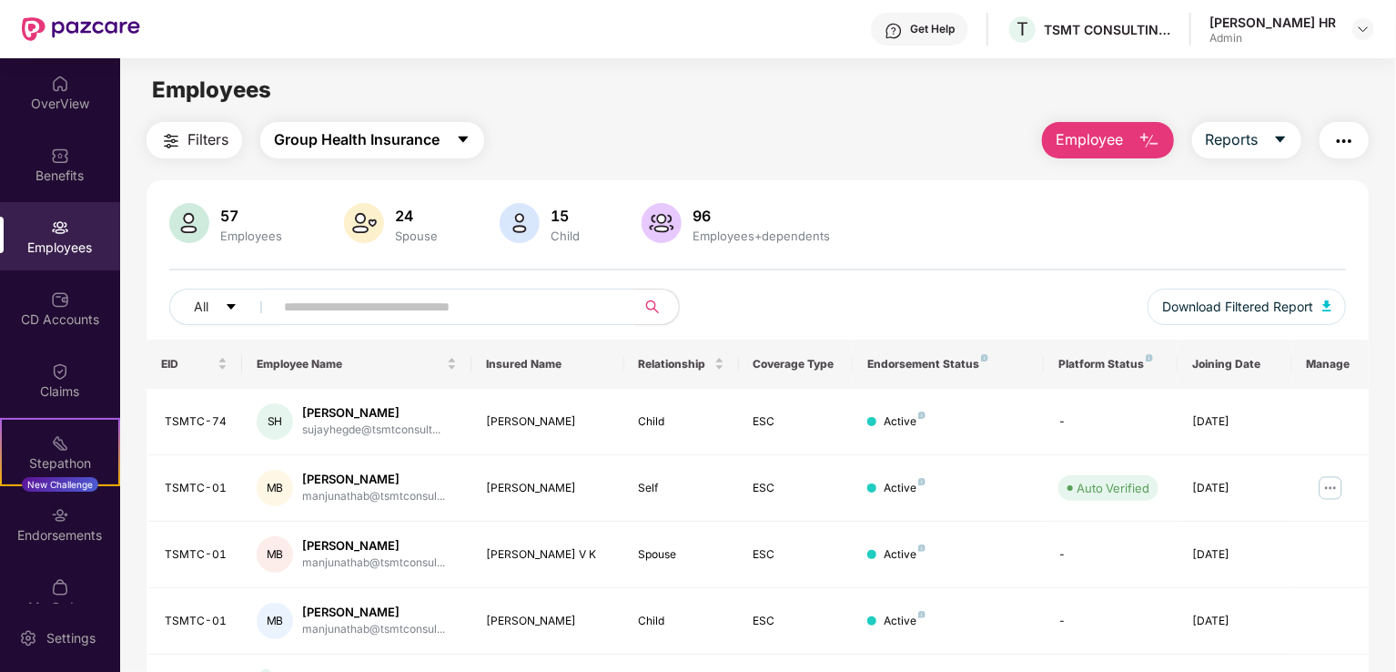
click at [437, 136] on span "Group Health Insurance" at bounding box center [357, 139] width 166 height 23
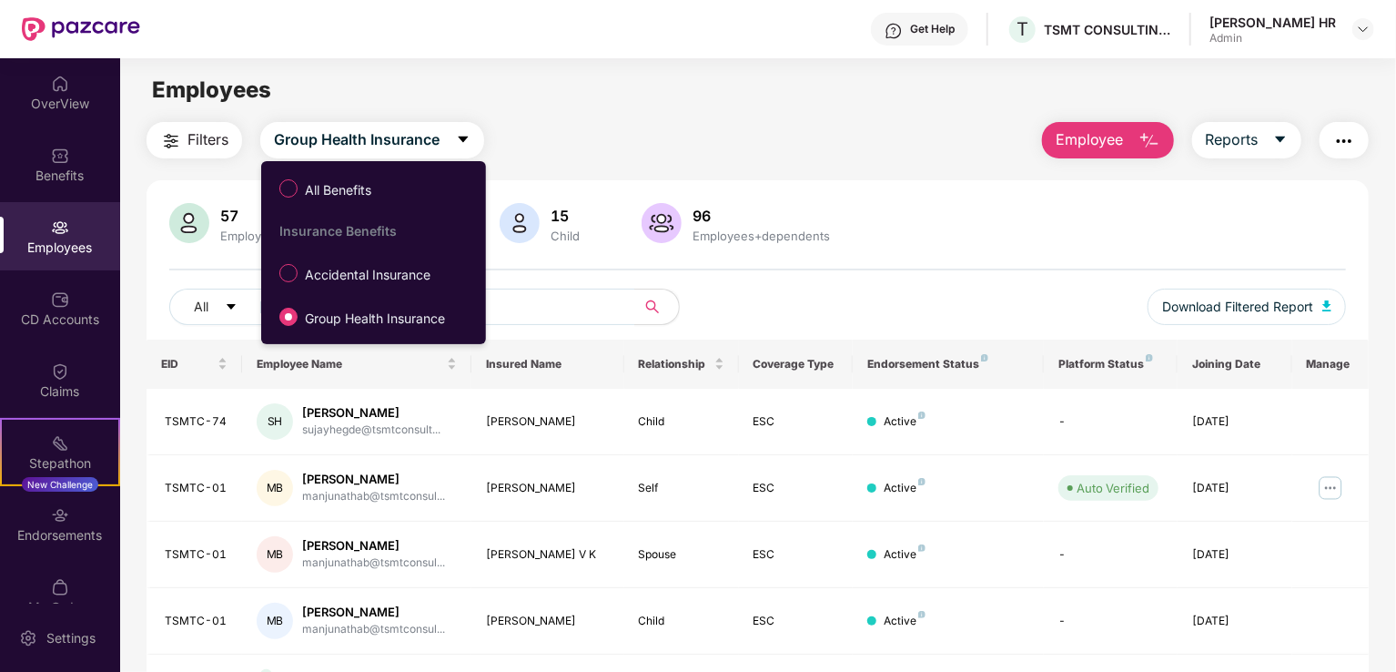
click at [357, 259] on label "Accidental Insurance" at bounding box center [358, 273] width 177 height 31
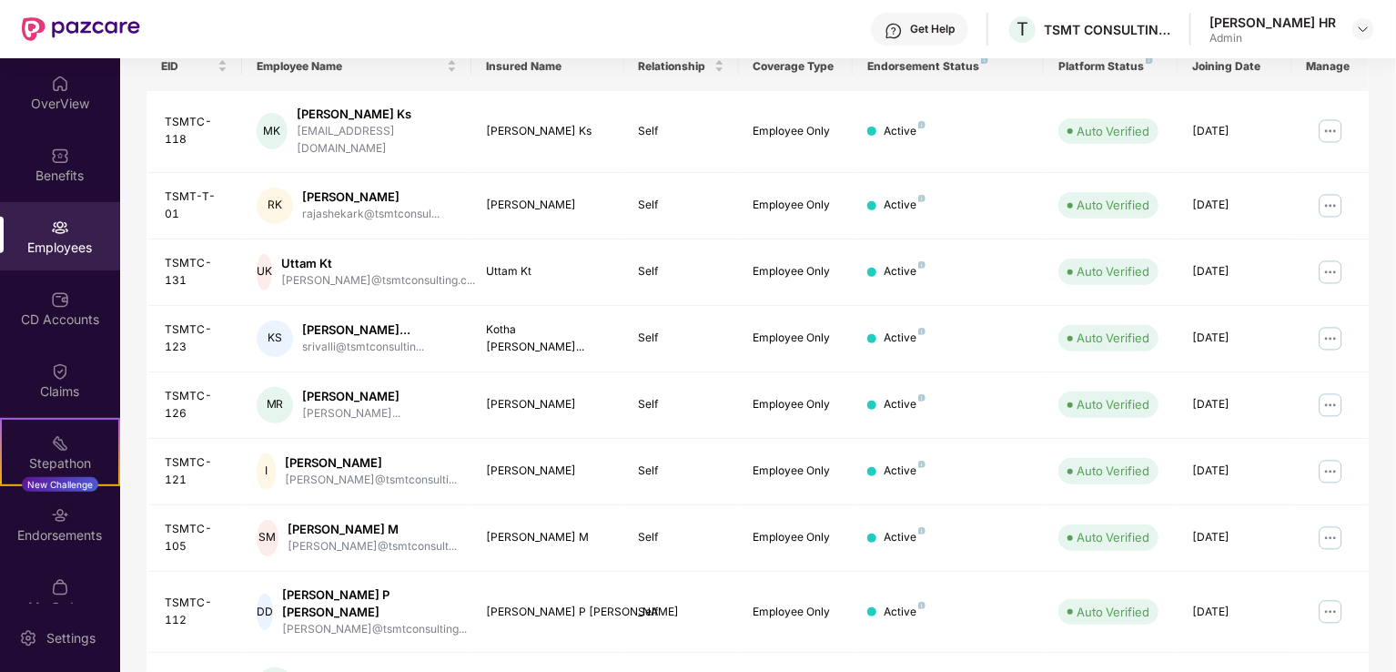
scroll to position [302, 0]
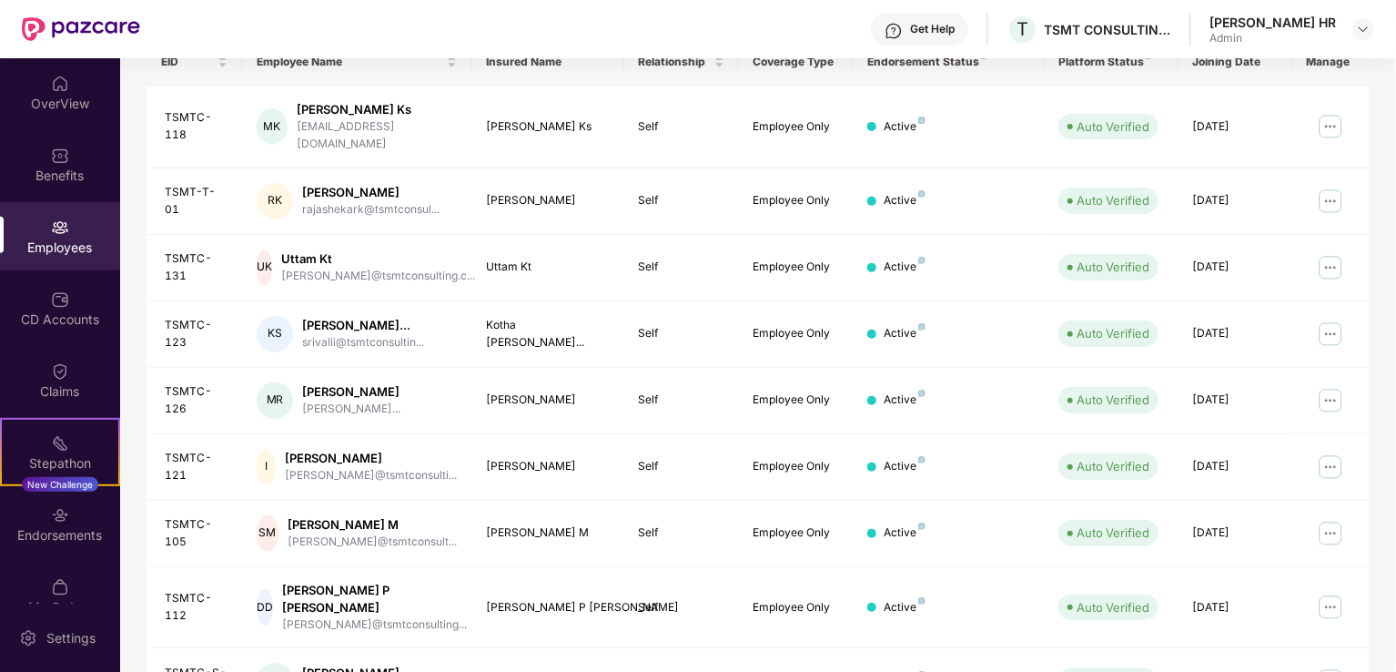
click at [1326, 319] on img at bounding box center [1330, 333] width 29 height 29
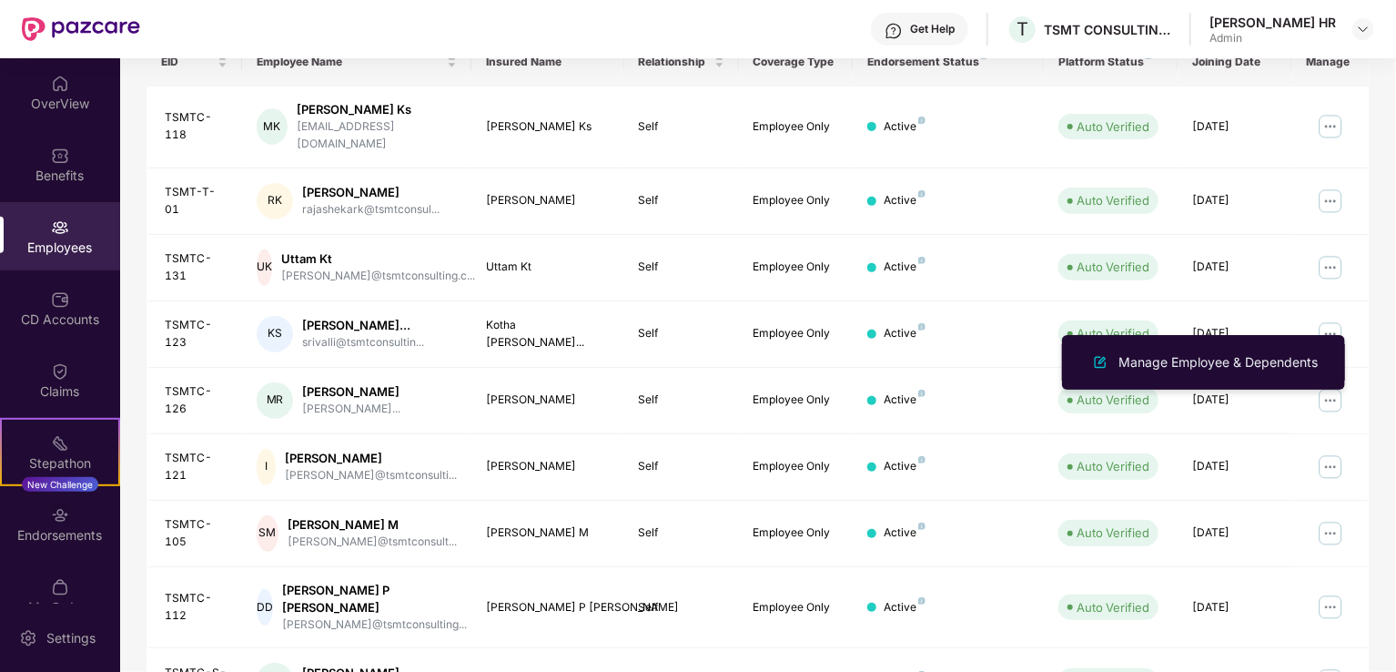
click at [1239, 359] on div "Manage Employee & Dependents" at bounding box center [1218, 362] width 207 height 20
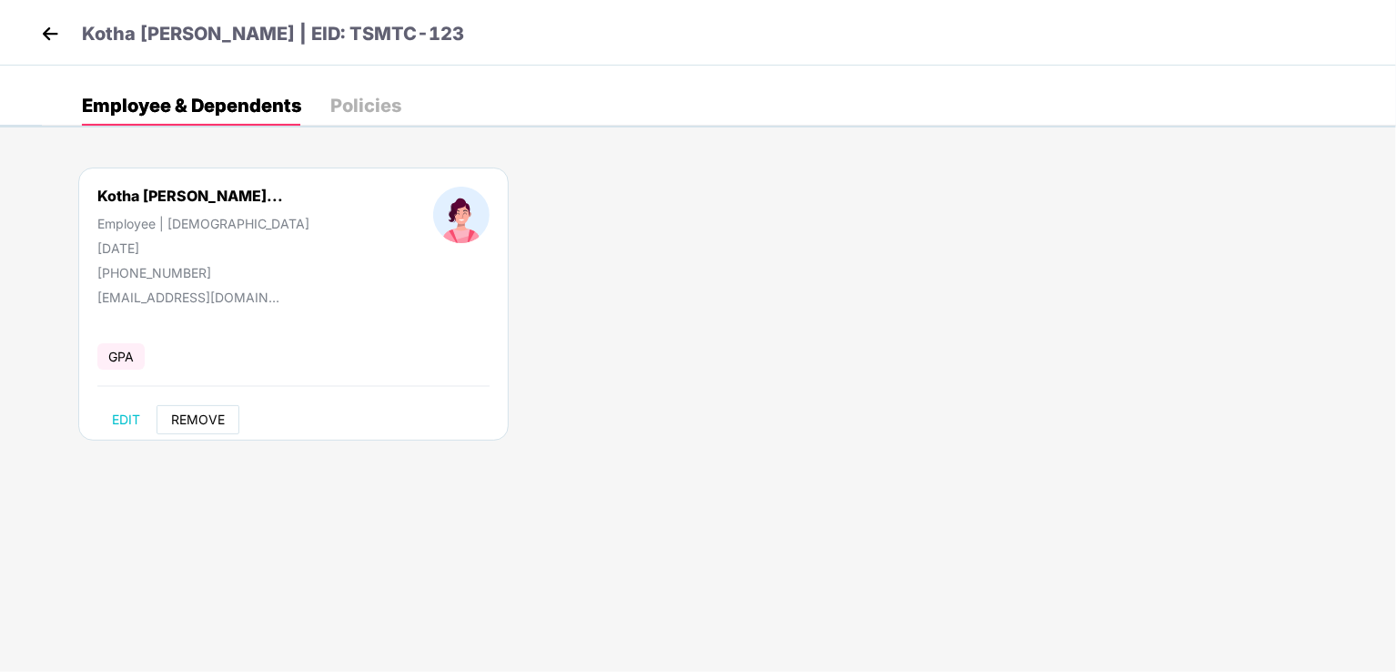
click at [190, 424] on span "REMOVE" at bounding box center [198, 419] width 54 height 15
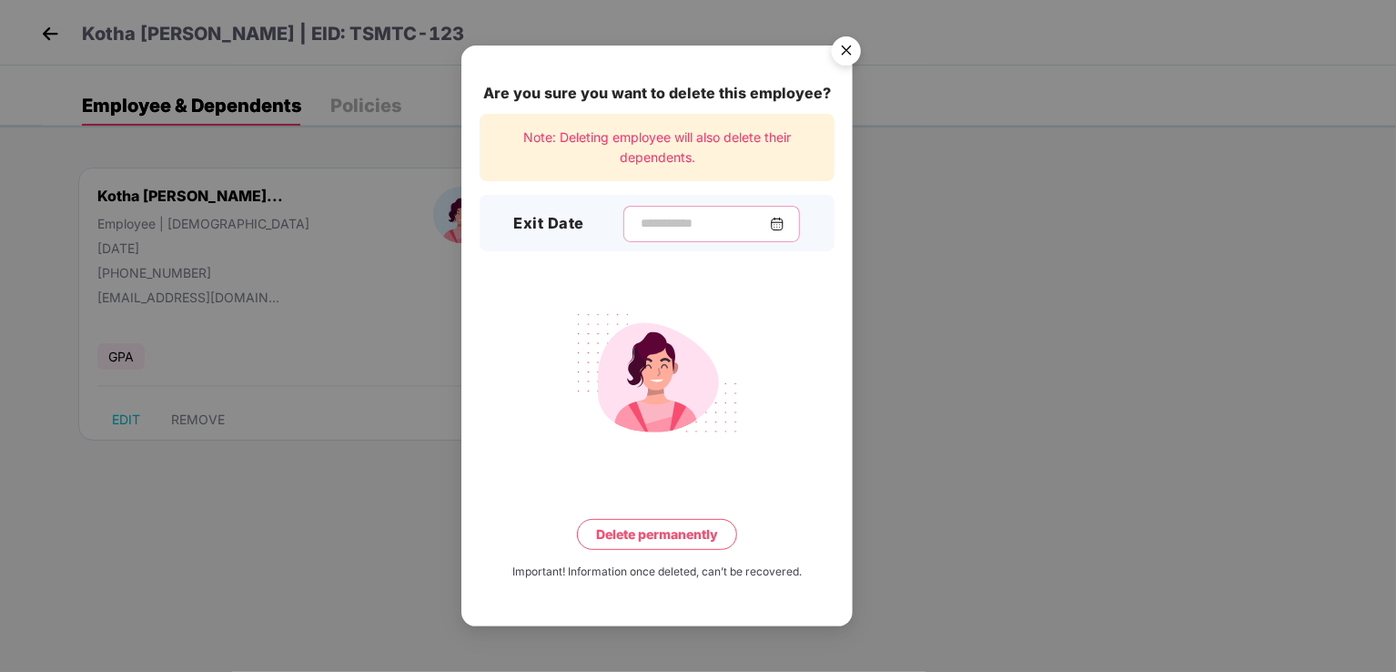
click at [669, 217] on input at bounding box center [704, 223] width 131 height 19
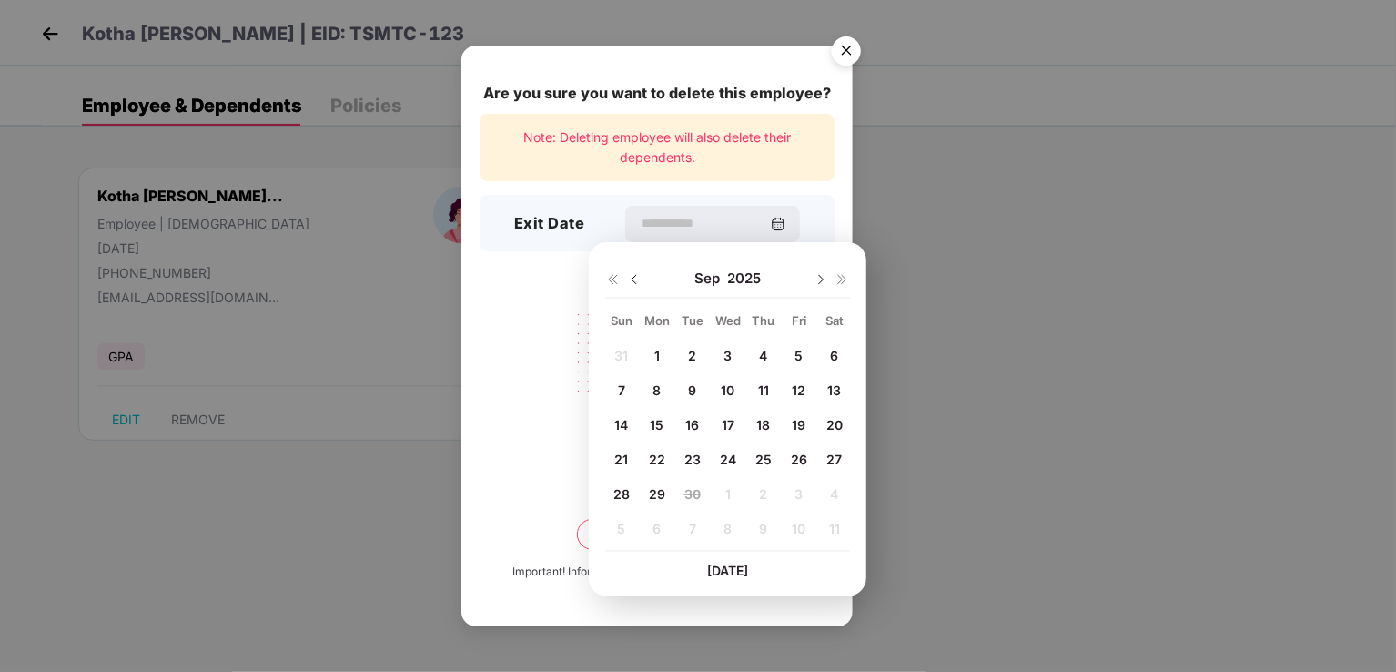
click at [646, 359] on div "1" at bounding box center [656, 355] width 27 height 27
type input "**********"
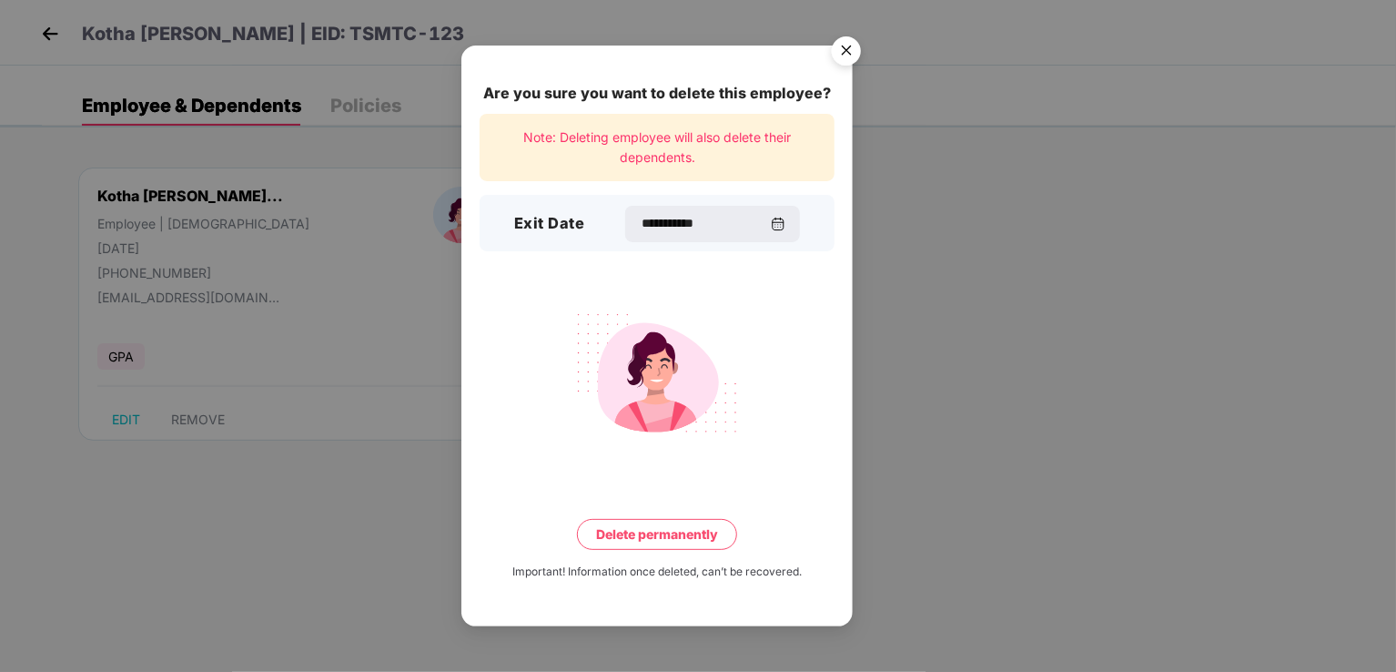
click at [844, 53] on img "Close" at bounding box center [846, 53] width 51 height 51
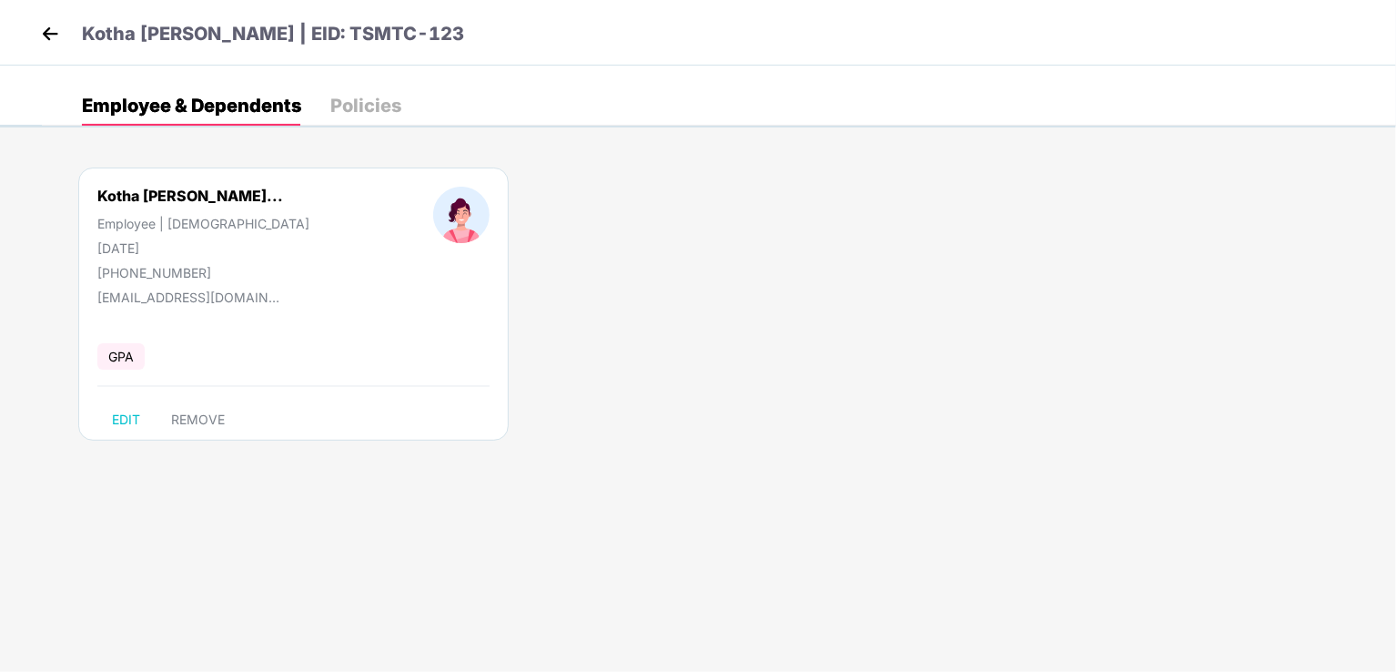
click at [47, 33] on img at bounding box center [49, 33] width 27 height 27
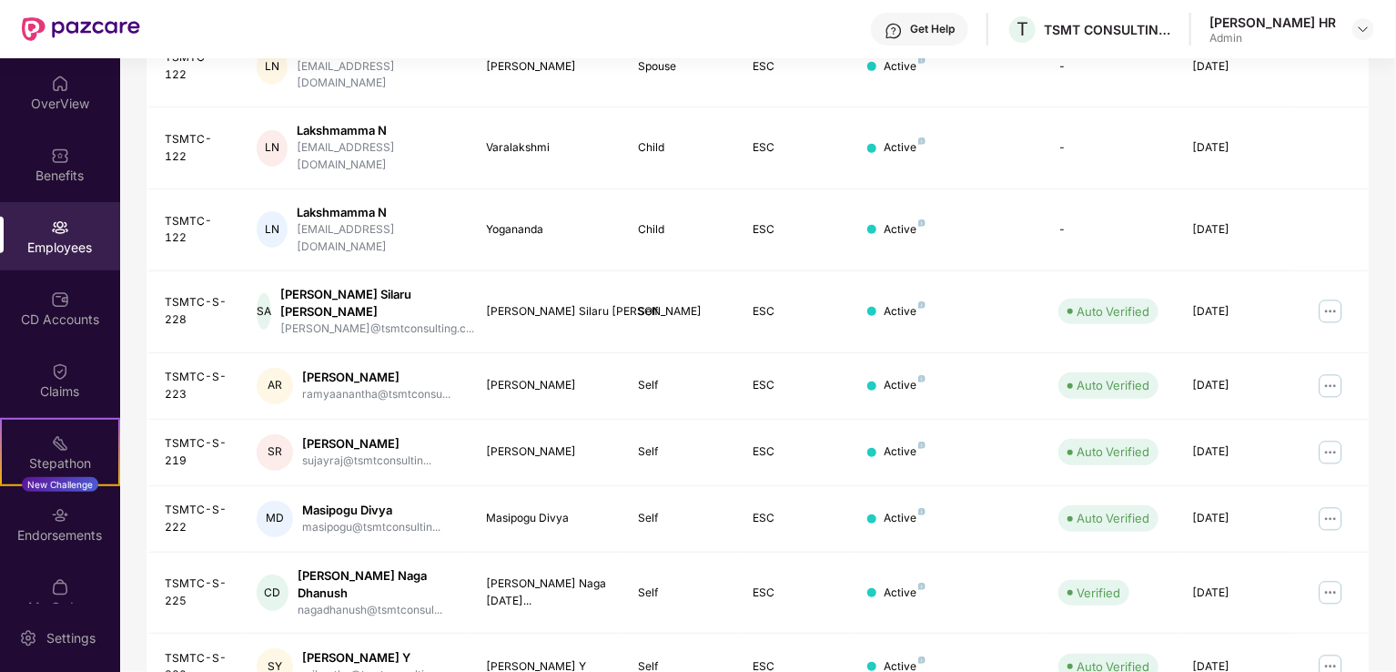
scroll to position [444, 0]
click at [1330, 371] on img at bounding box center [1330, 385] width 29 height 29
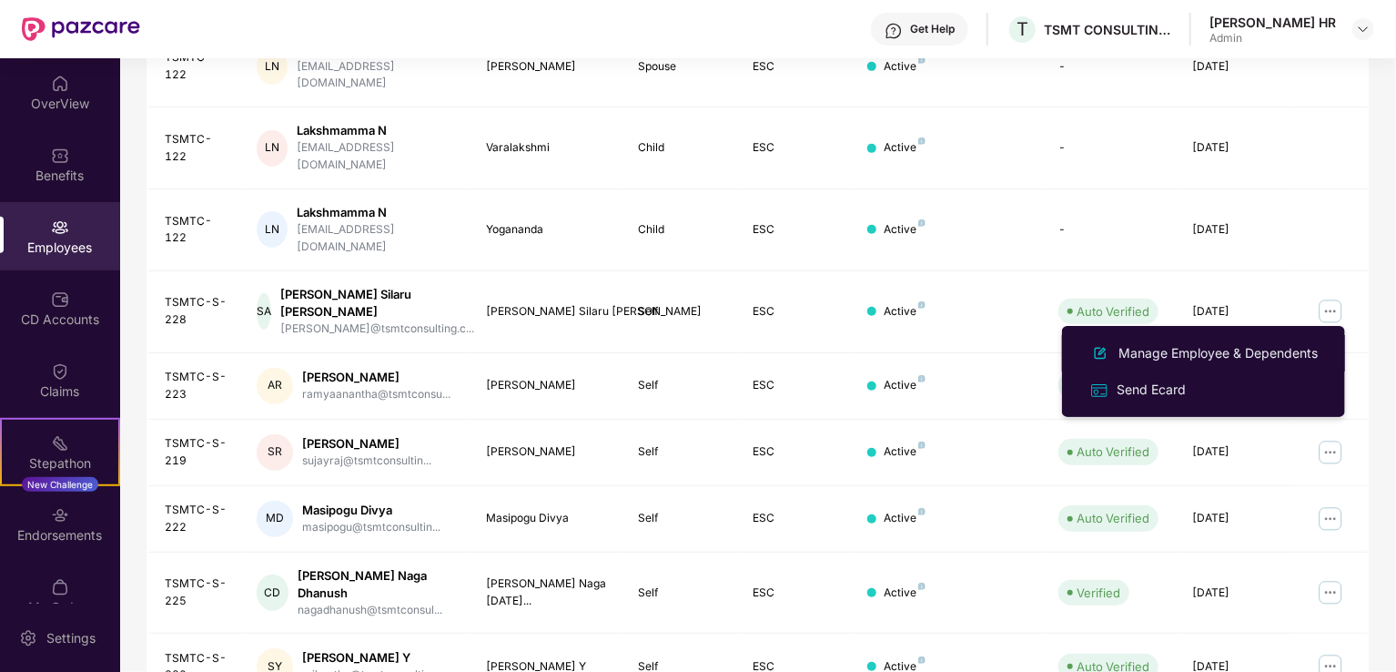
click at [1134, 360] on div "Manage Employee & Dependents" at bounding box center [1218, 353] width 207 height 20
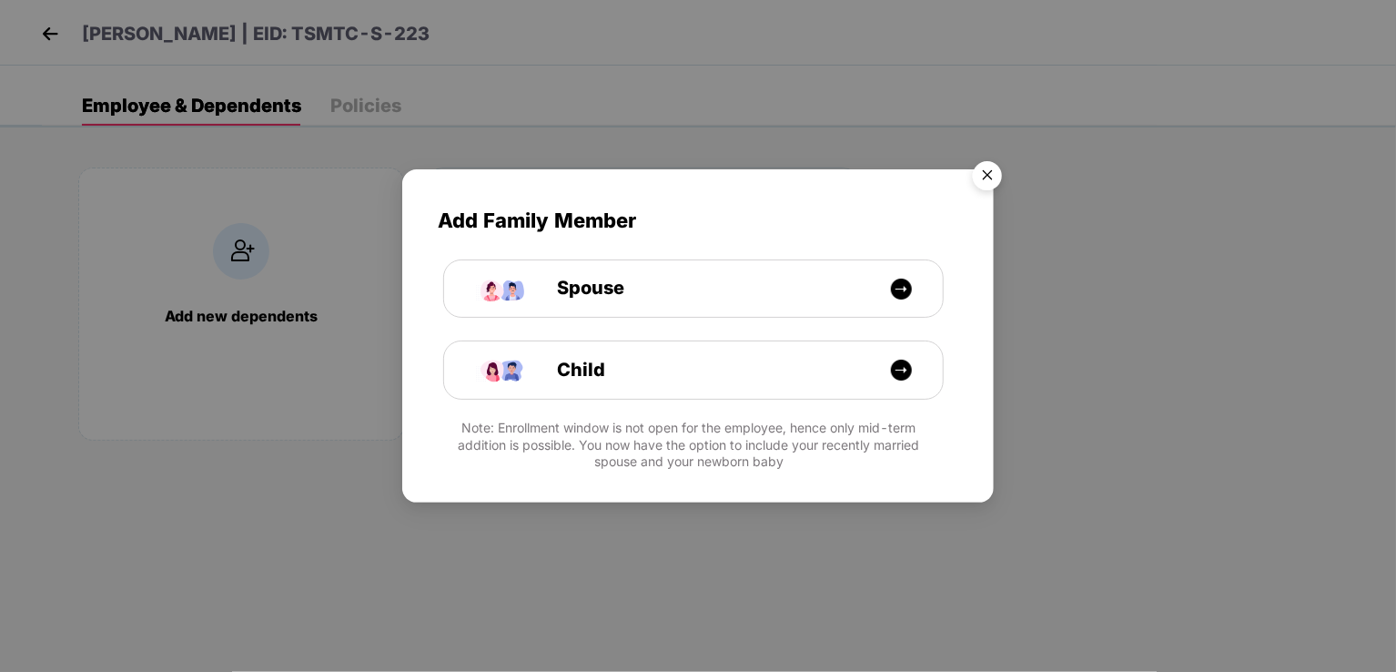
click at [979, 176] on img "Close" at bounding box center [987, 178] width 51 height 51
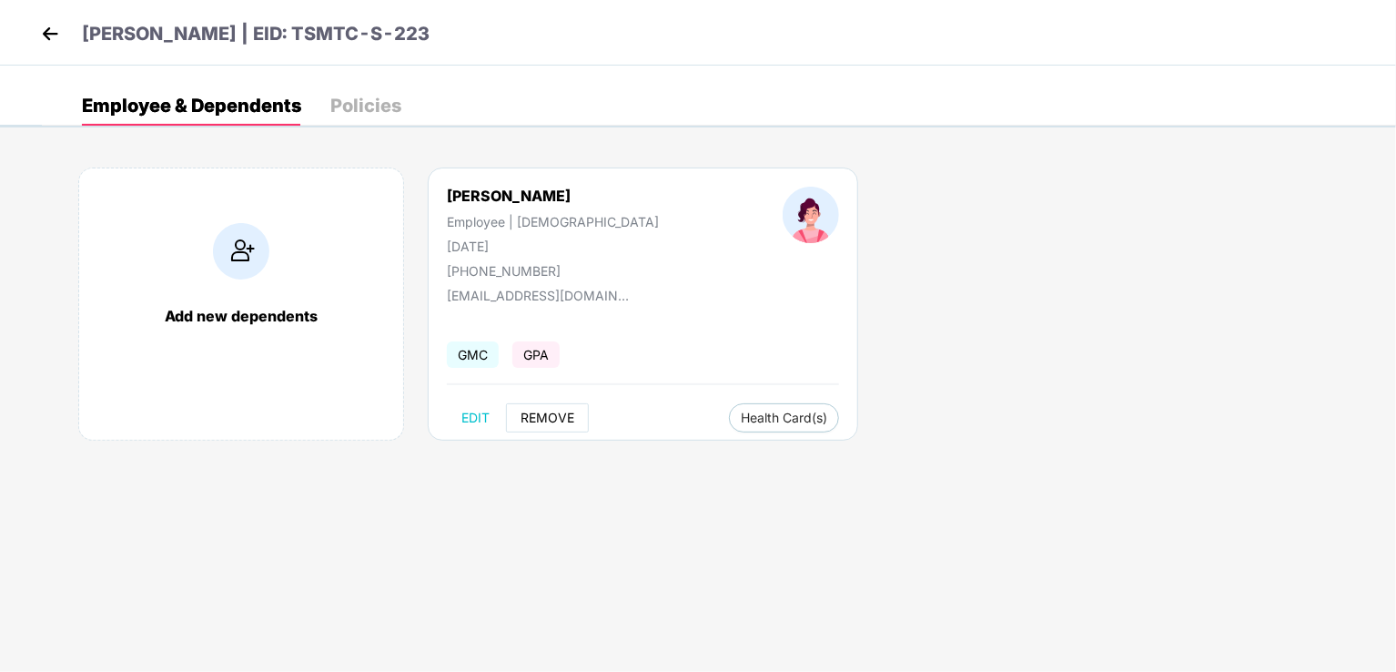
click at [562, 407] on button "REMOVE" at bounding box center [547, 417] width 83 height 29
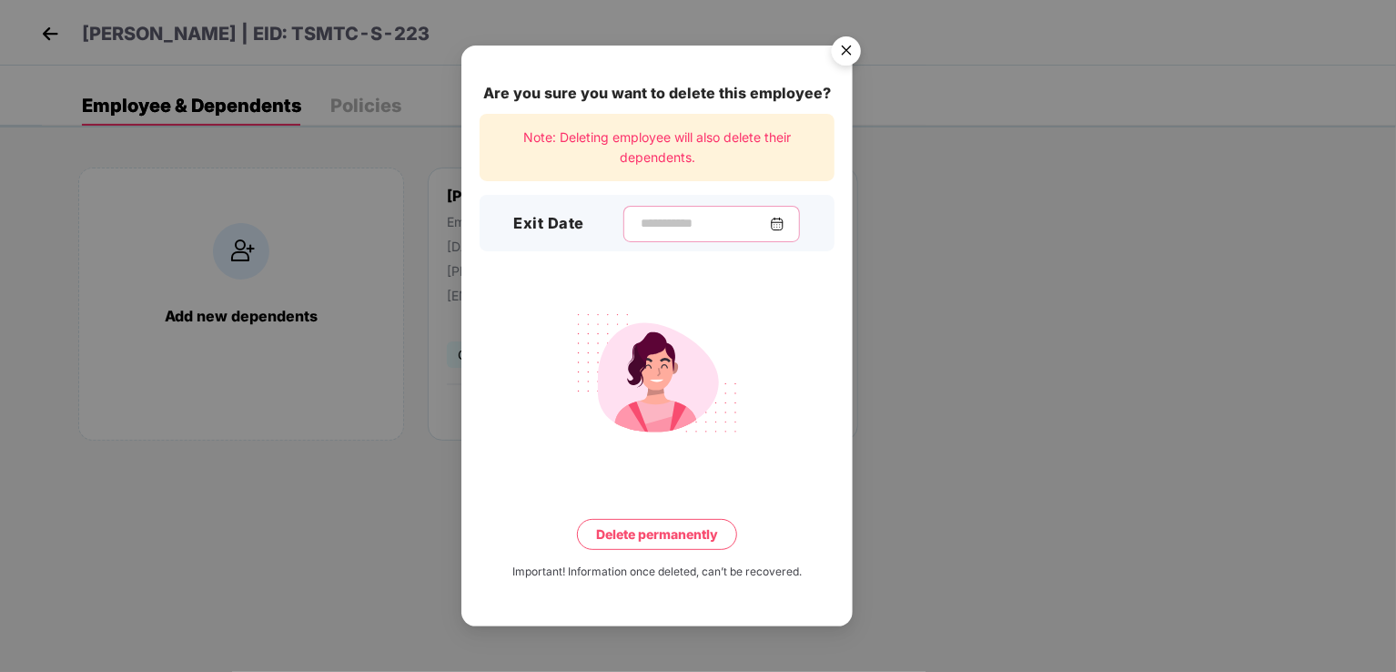
click at [702, 226] on input at bounding box center [704, 223] width 131 height 19
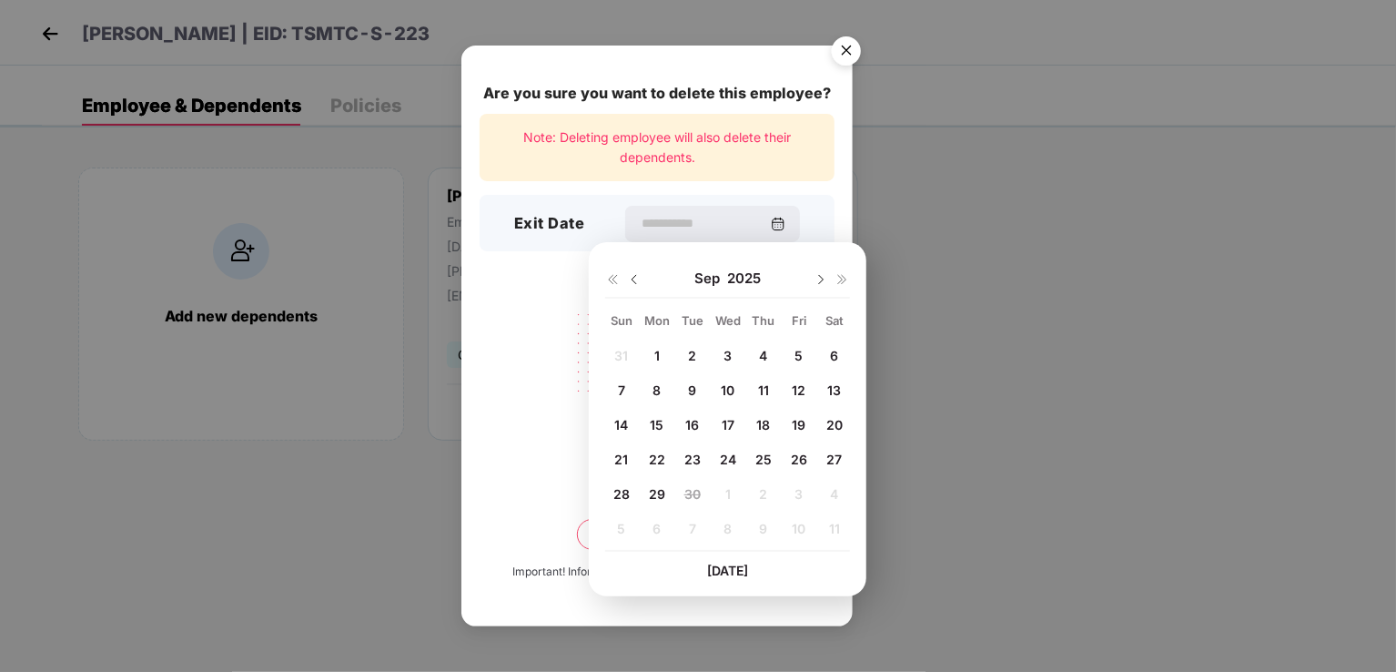
click at [631, 275] on img at bounding box center [634, 279] width 15 height 15
click at [817, 278] on img at bounding box center [821, 279] width 15 height 15
click at [652, 350] on div "1" at bounding box center [656, 355] width 27 height 27
type input "**********"
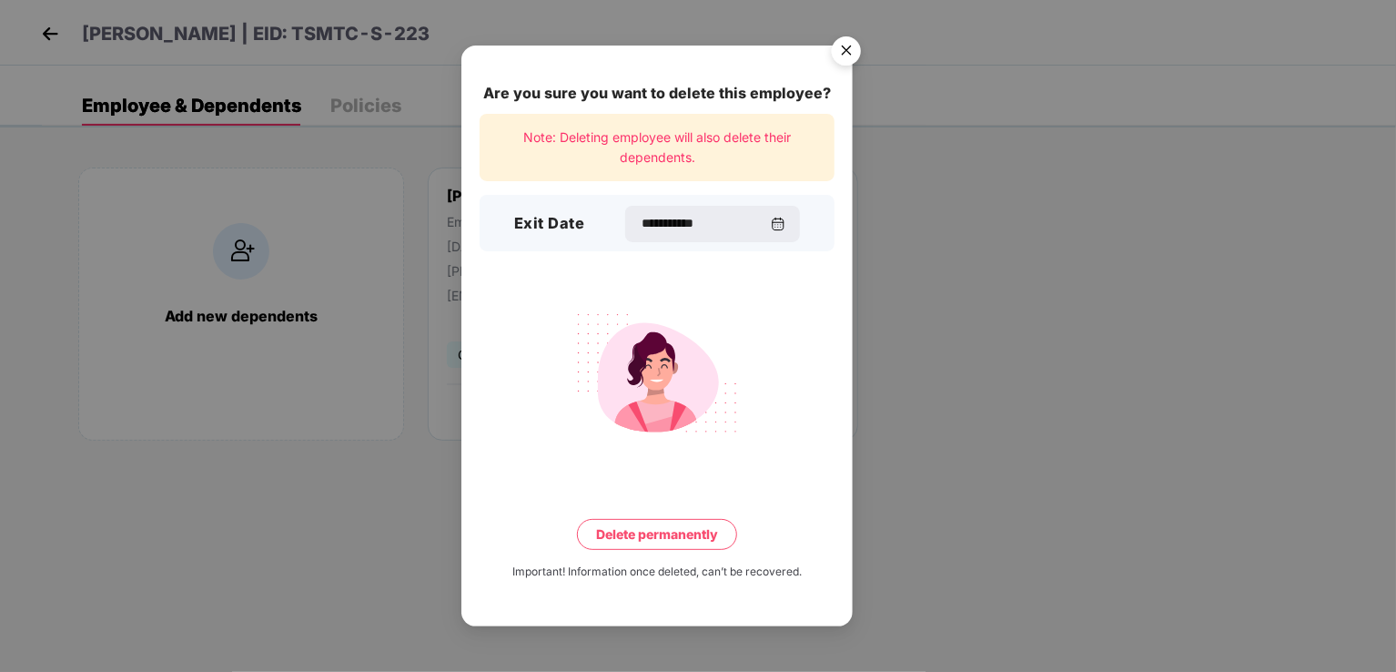
click at [659, 525] on button "Delete permanently" at bounding box center [657, 534] width 160 height 31
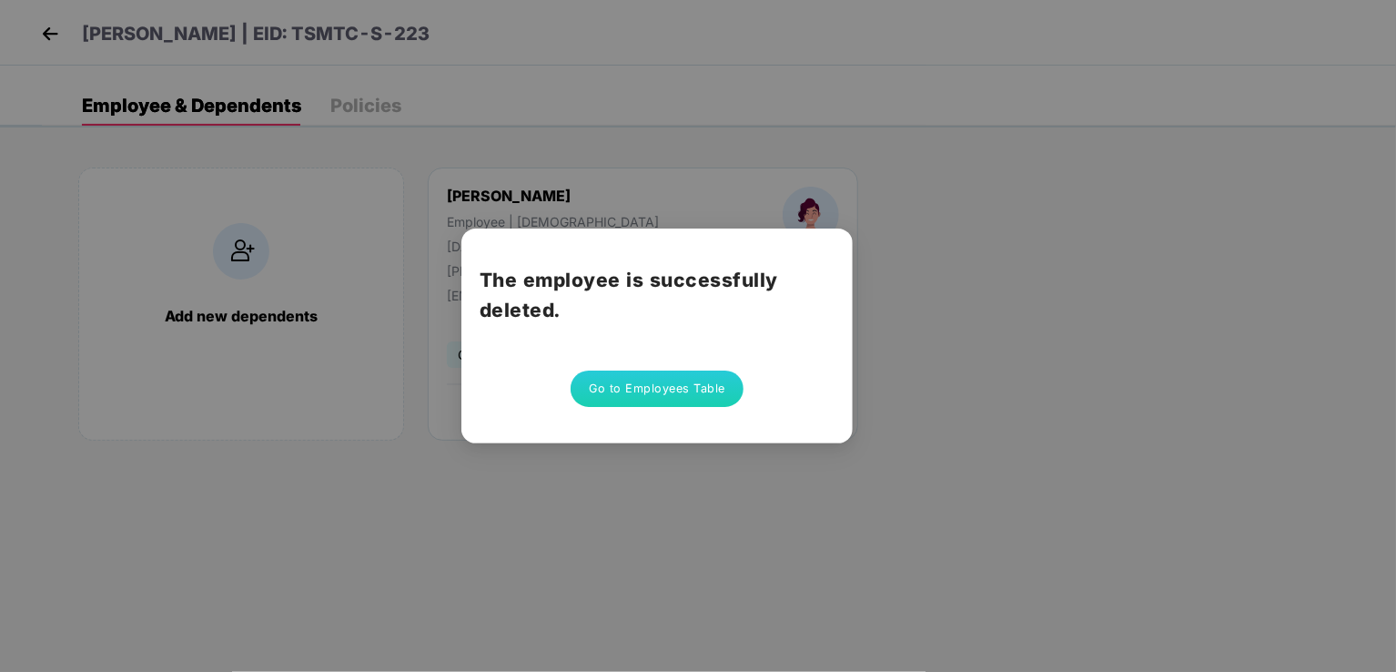
click at [645, 389] on button "Go to Employees Table" at bounding box center [657, 388] width 173 height 36
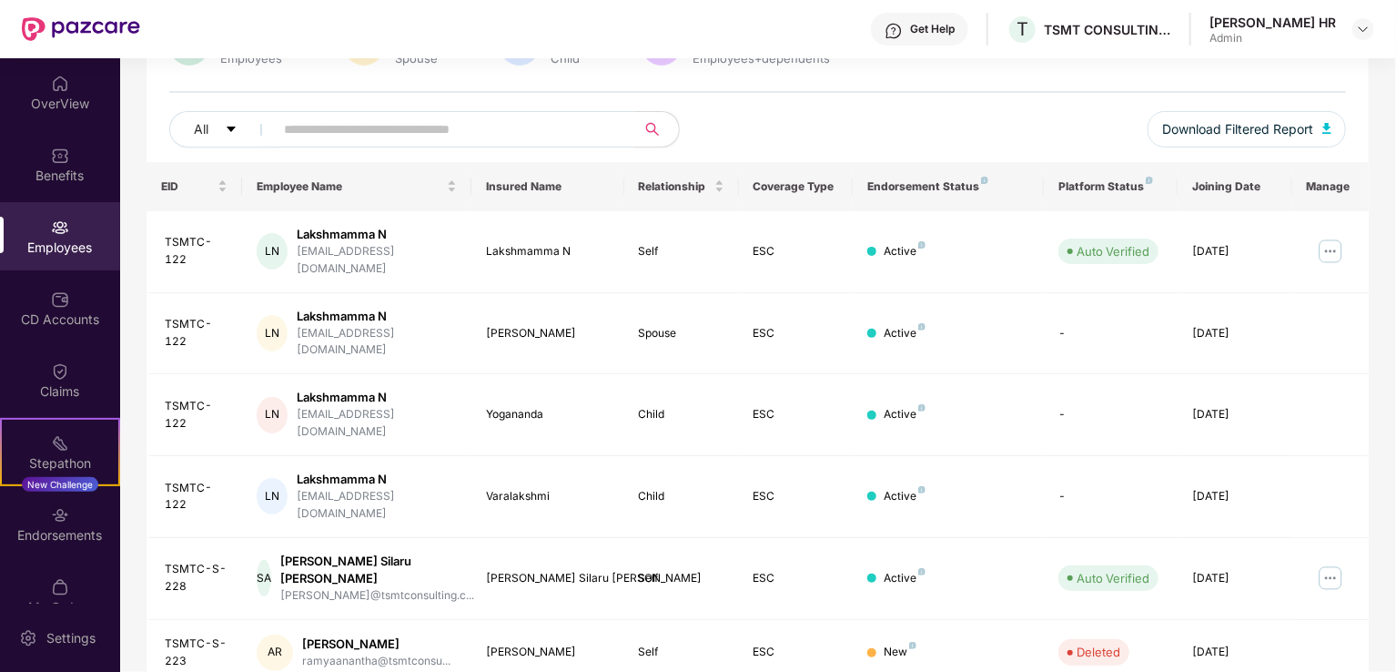
scroll to position [444, 0]
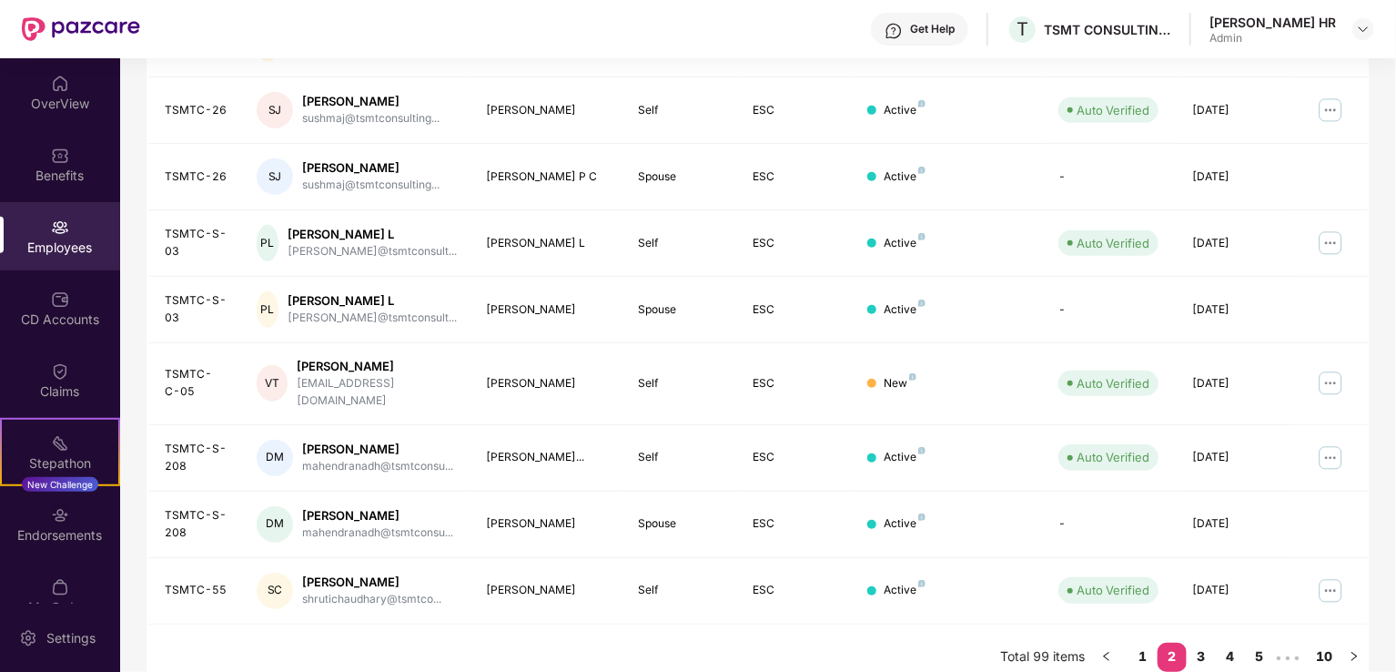
click at [1198, 642] on link "3" at bounding box center [1201, 655] width 29 height 27
